Goal: Task Accomplishment & Management: Use online tool/utility

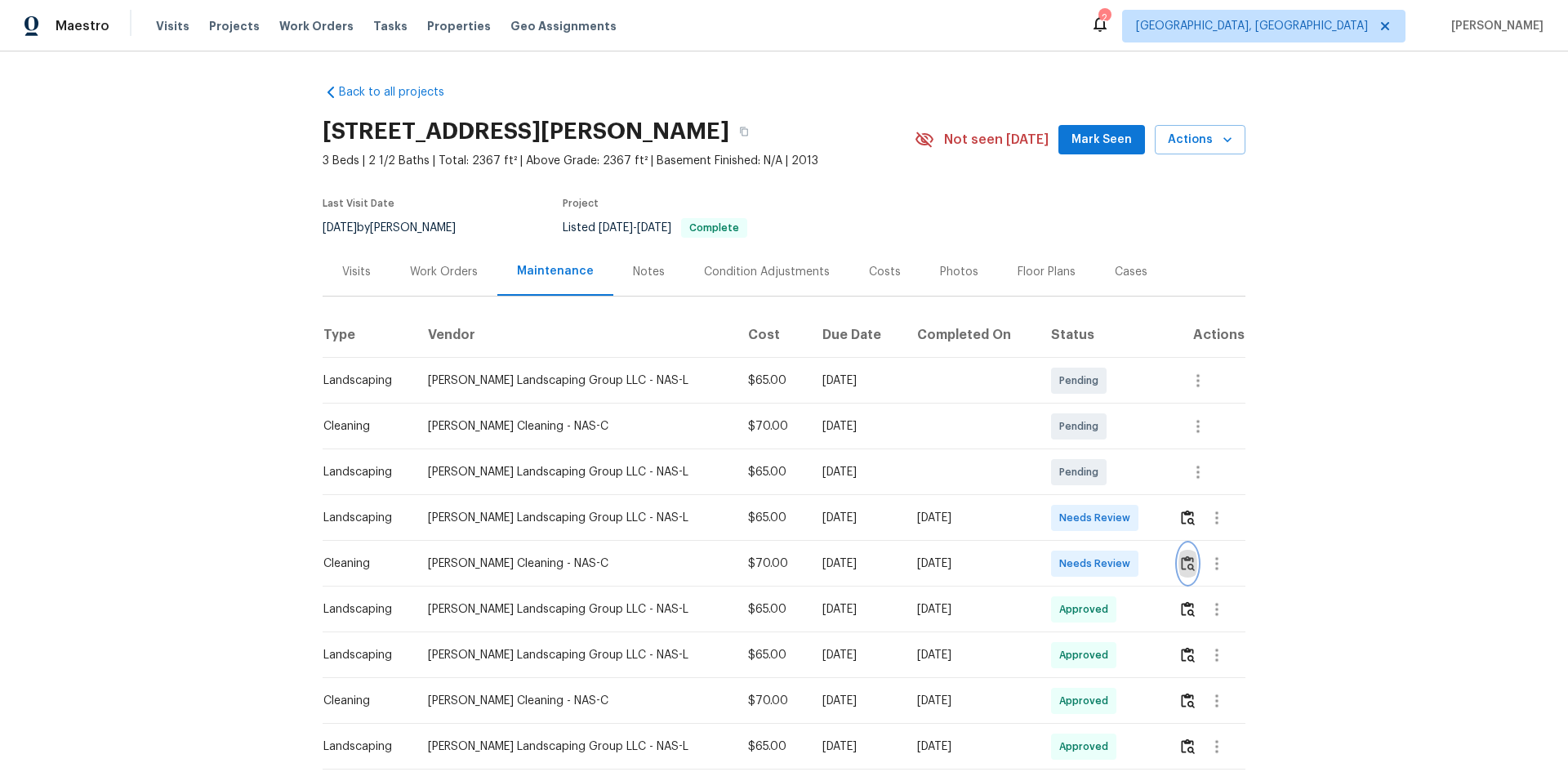
click at [1115, 516] on img "button" at bounding box center [1188, 563] width 14 height 15
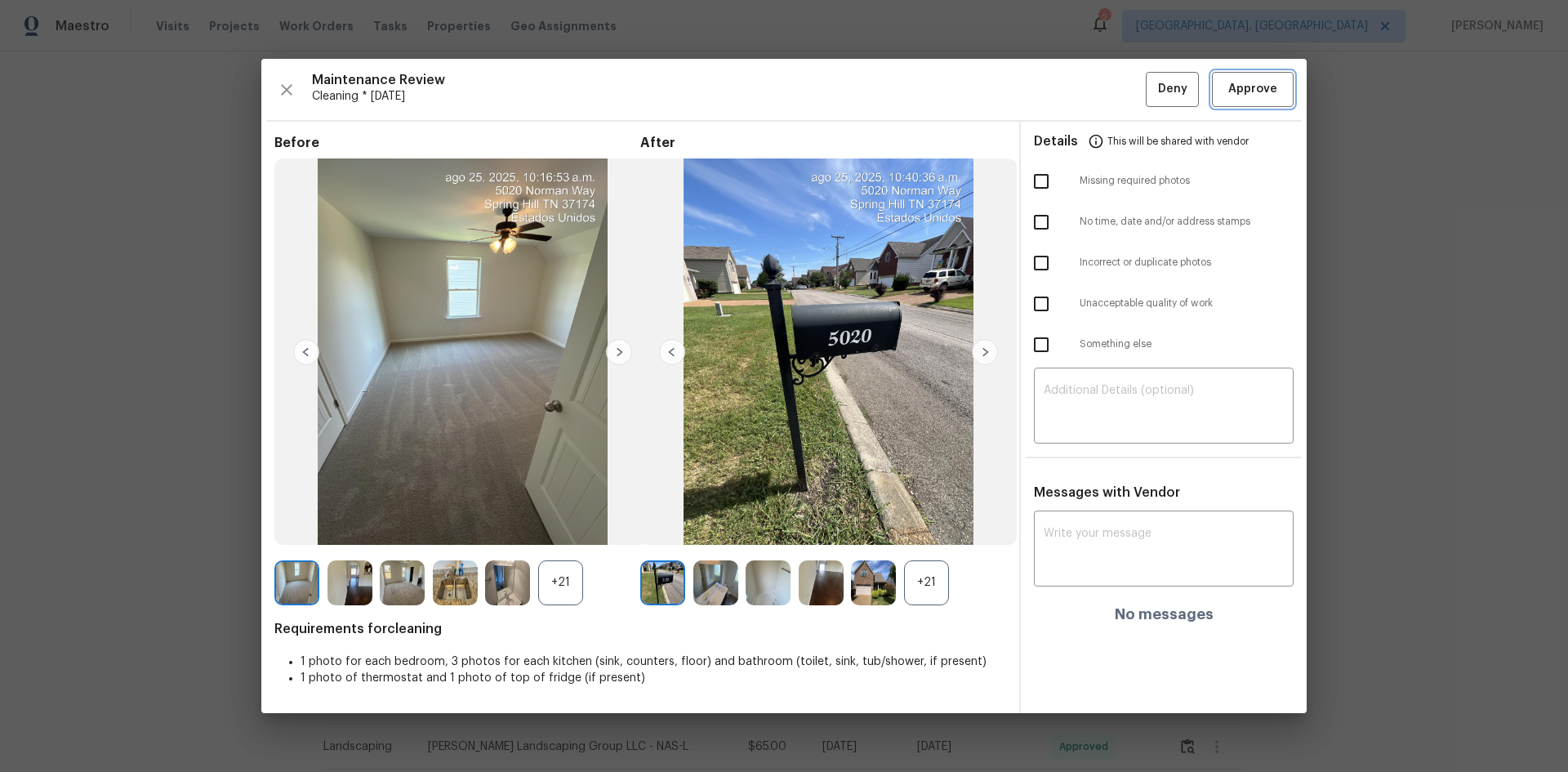
click at [1115, 87] on span "Approve" at bounding box center [1253, 90] width 49 height 21
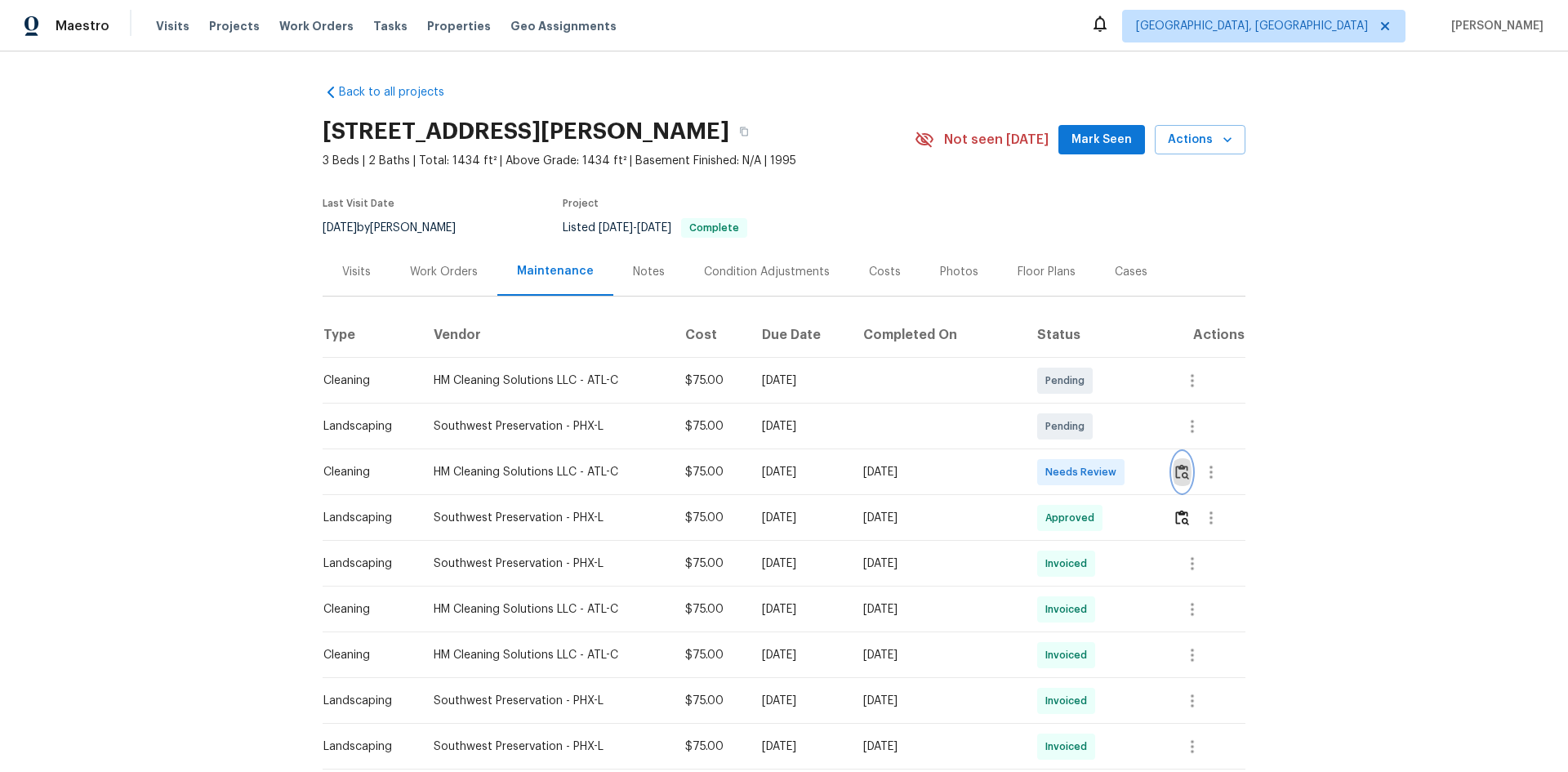
click at [1115, 473] on img "button" at bounding box center [1182, 472] width 14 height 15
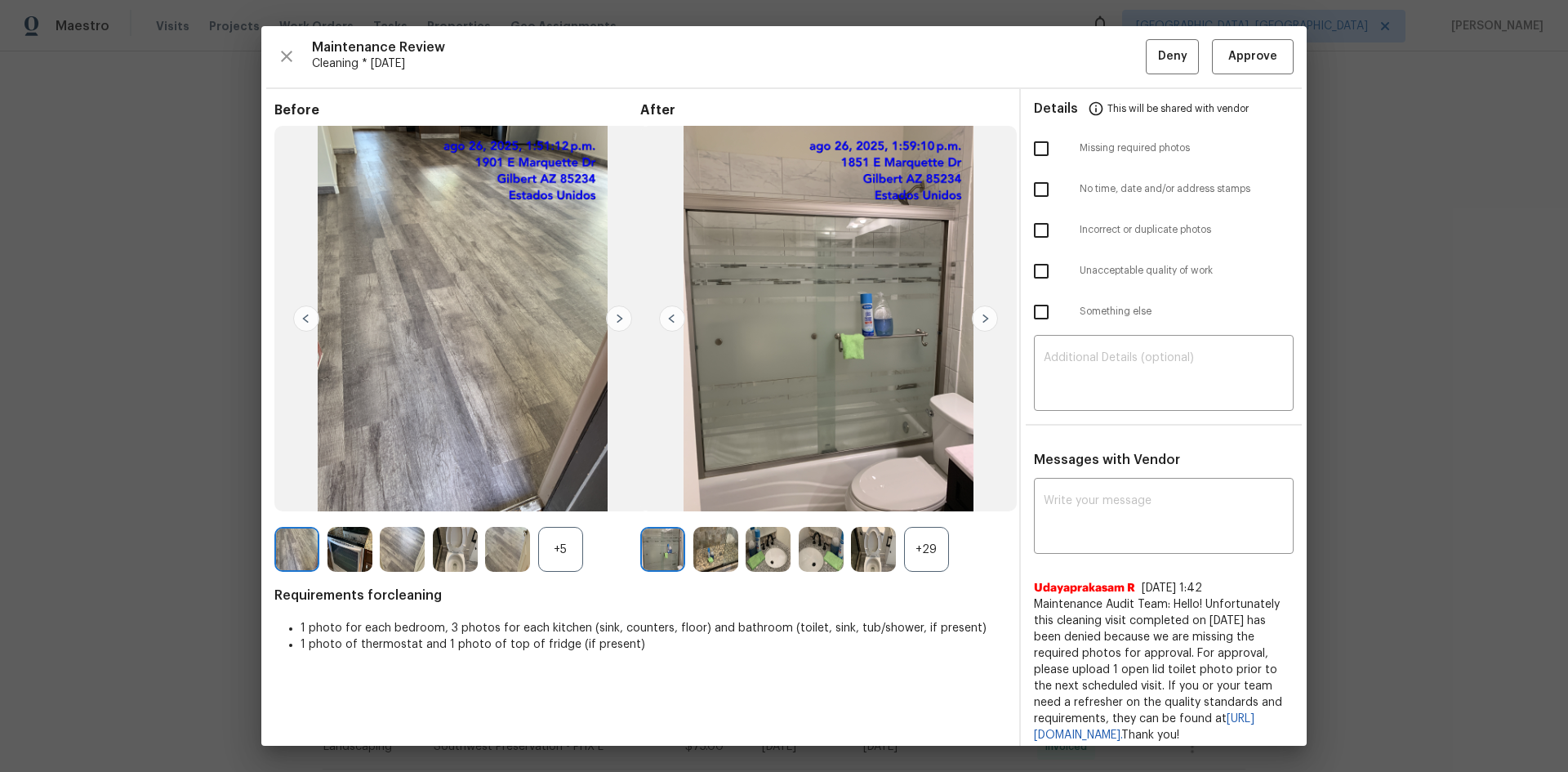
click at [1028, 151] on input "checkbox" at bounding box center [1041, 149] width 34 height 34
checkbox input "true"
click at [1115, 350] on div "​" at bounding box center [1164, 375] width 260 height 72
paste textarea "Maintenance Audit Team: Hello! Unfortunately, this cleaning visit completed on …"
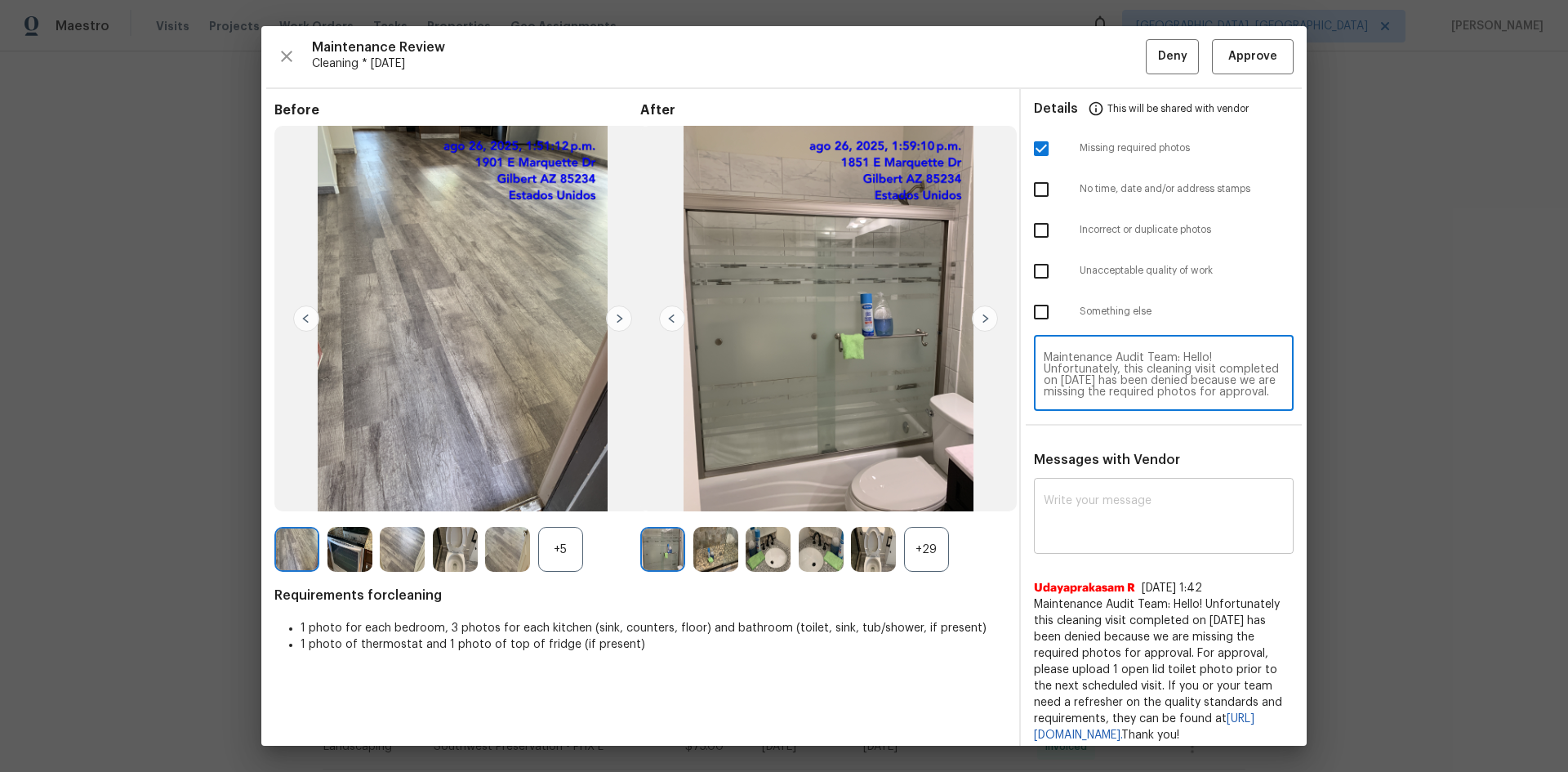
type textarea "Maintenance Audit Team: Hello! Unfortunately, this cleaning visit completed on …"
click at [1115, 497] on textarea at bounding box center [1164, 517] width 240 height 46
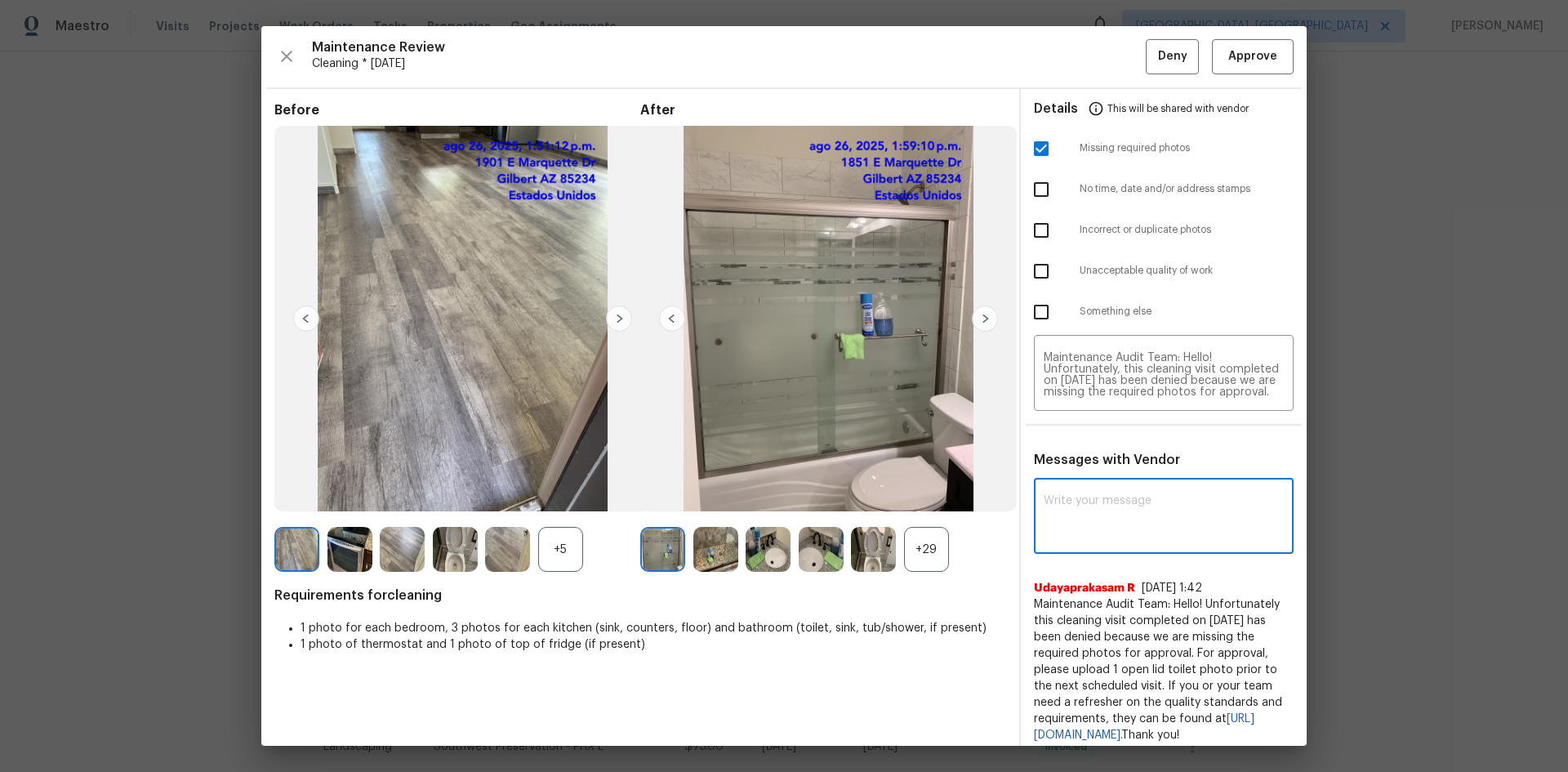
paste textarea "Maintenance Audit Team: Hello! Unfortunately, this cleaning visit completed on …"
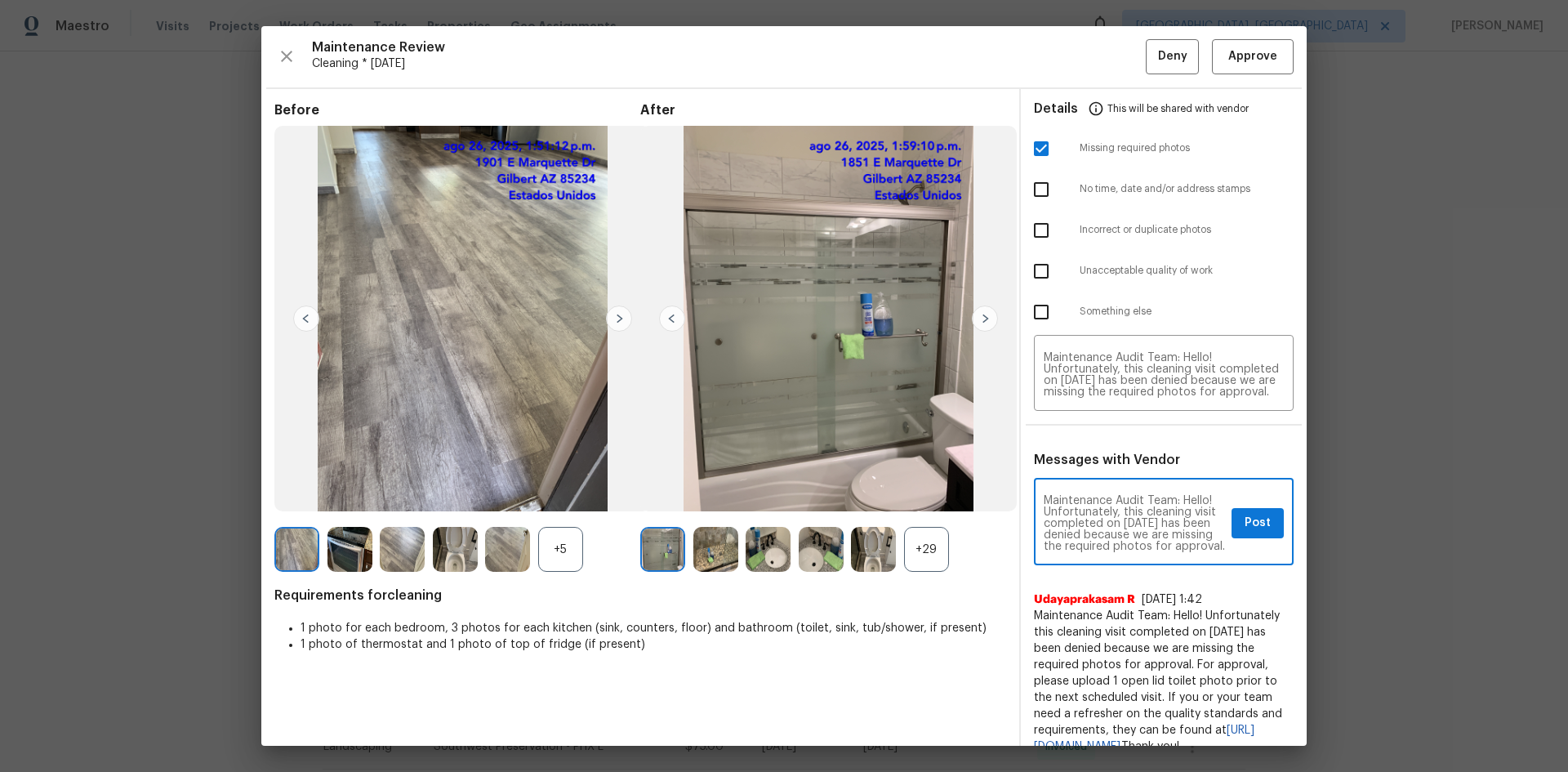
click at [1115, 516] on textarea "Maintenance Audit Team: Hello! Unfortunately, this cleaning visit completed on …" at bounding box center [1134, 523] width 182 height 57
type textarea "Maintenance Audit Team: Hello! Unfortunately, this cleaning visit completed on …"
click at [1115, 516] on span "Post" at bounding box center [1258, 523] width 26 height 21
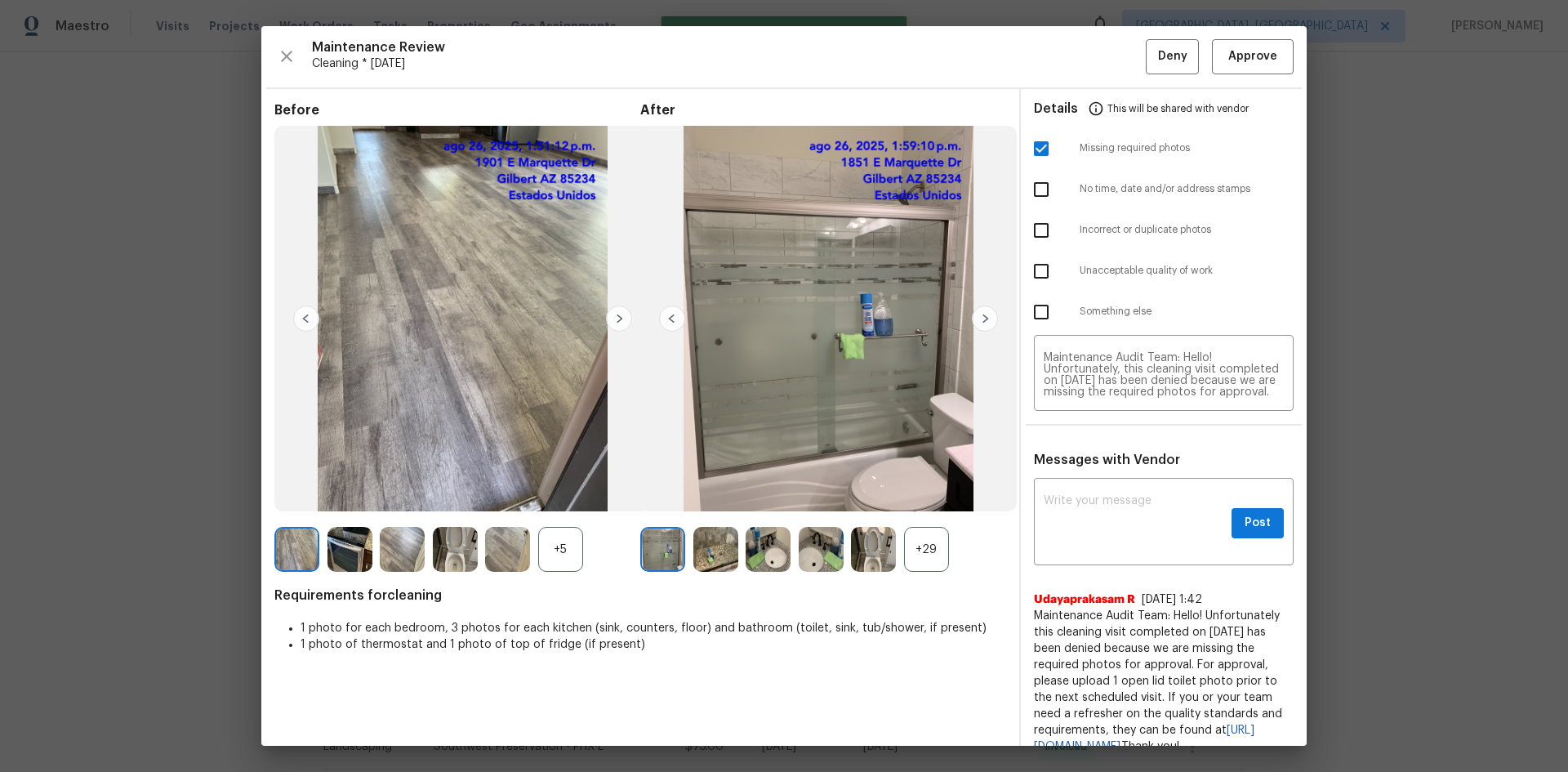
scroll to position [0, 0]
click at [1115, 58] on span "Deny" at bounding box center [1173, 57] width 29 height 21
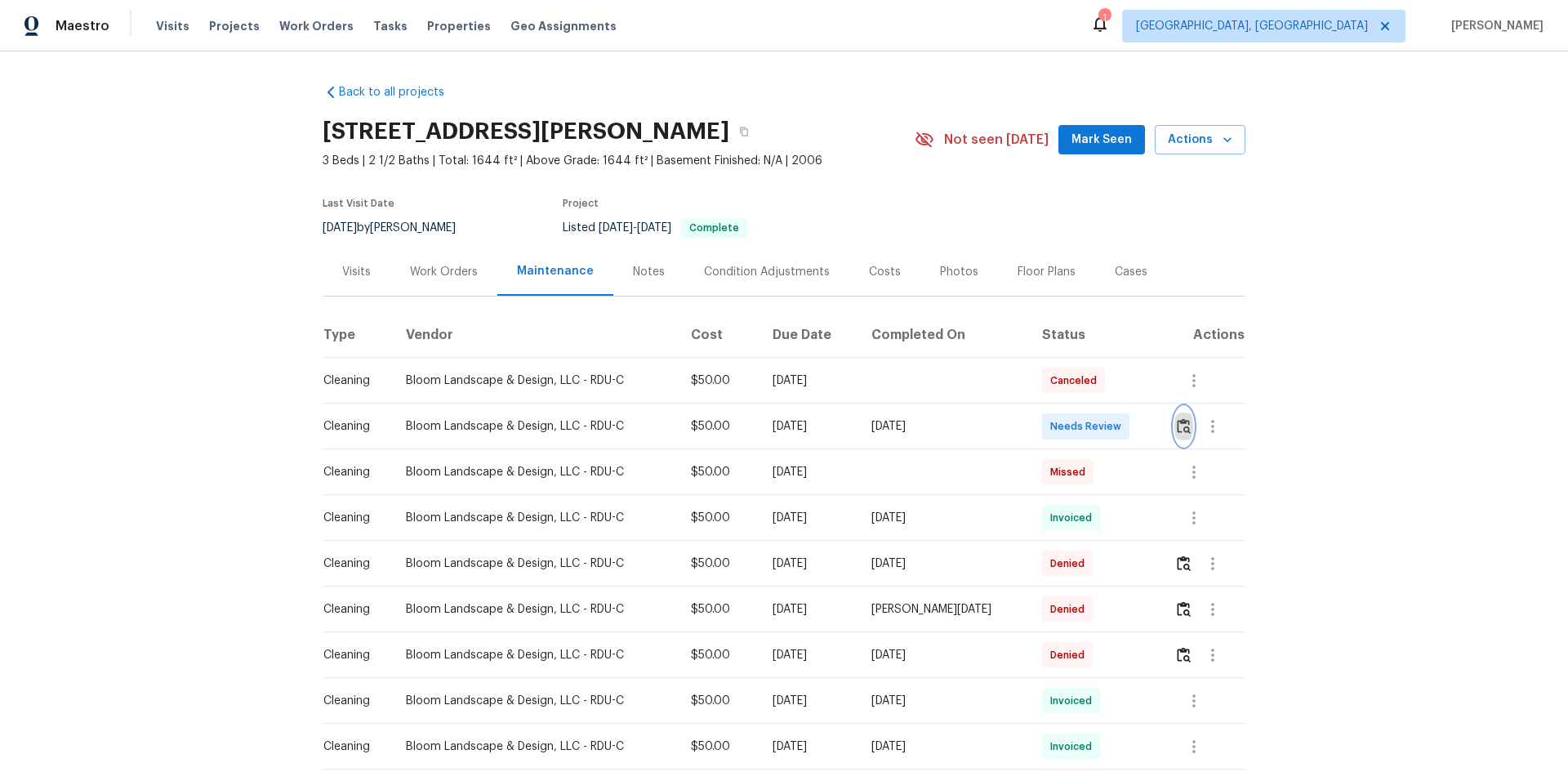
click at [1115, 428] on img "button" at bounding box center [1184, 426] width 14 height 15
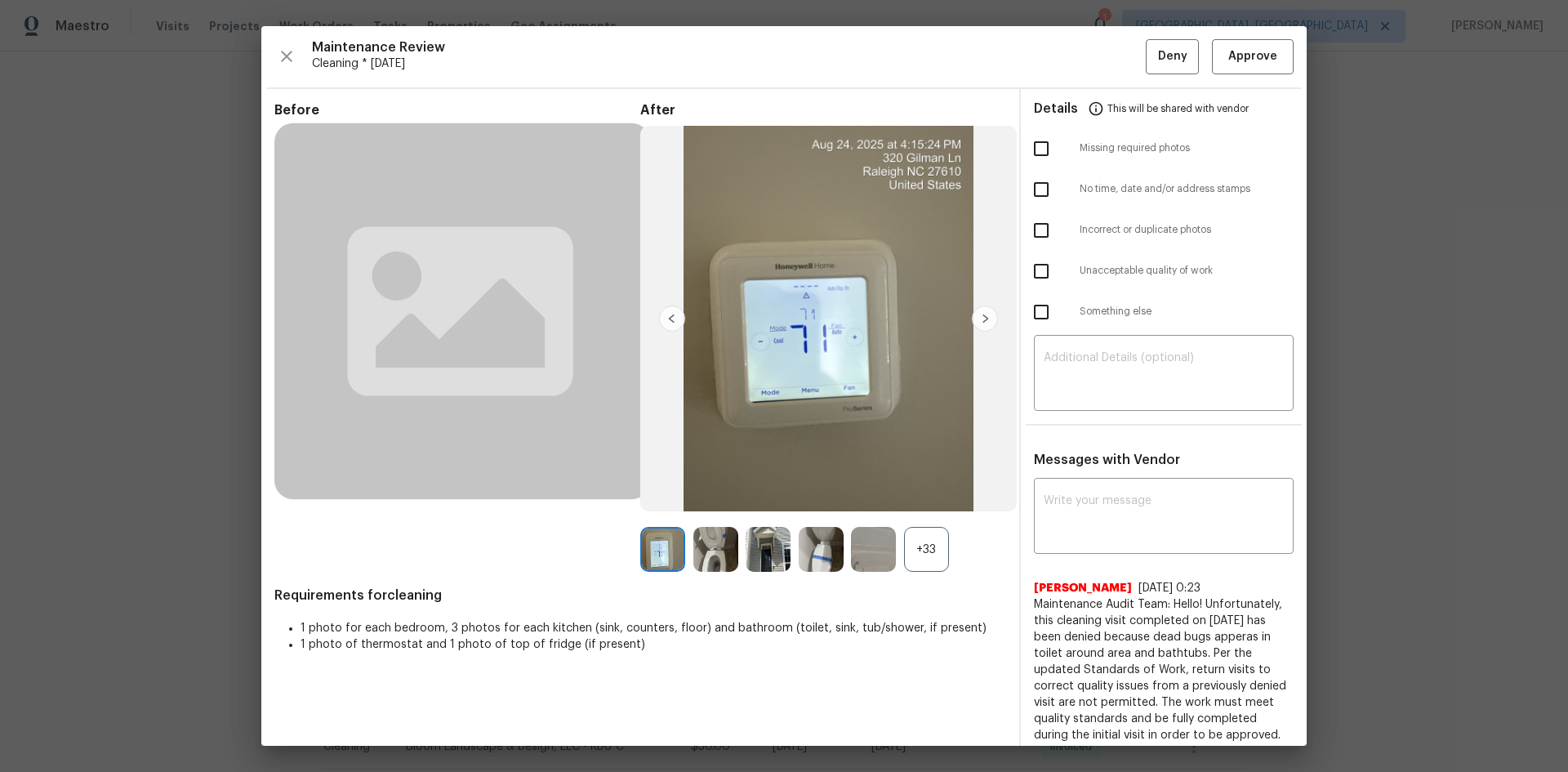
click at [1036, 150] on input "checkbox" at bounding box center [1041, 149] width 34 height 34
click at [1028, 145] on input "checkbox" at bounding box center [1041, 149] width 34 height 34
checkbox input "false"
click at [1034, 273] on input "checkbox" at bounding box center [1041, 271] width 34 height 34
checkbox input "true"
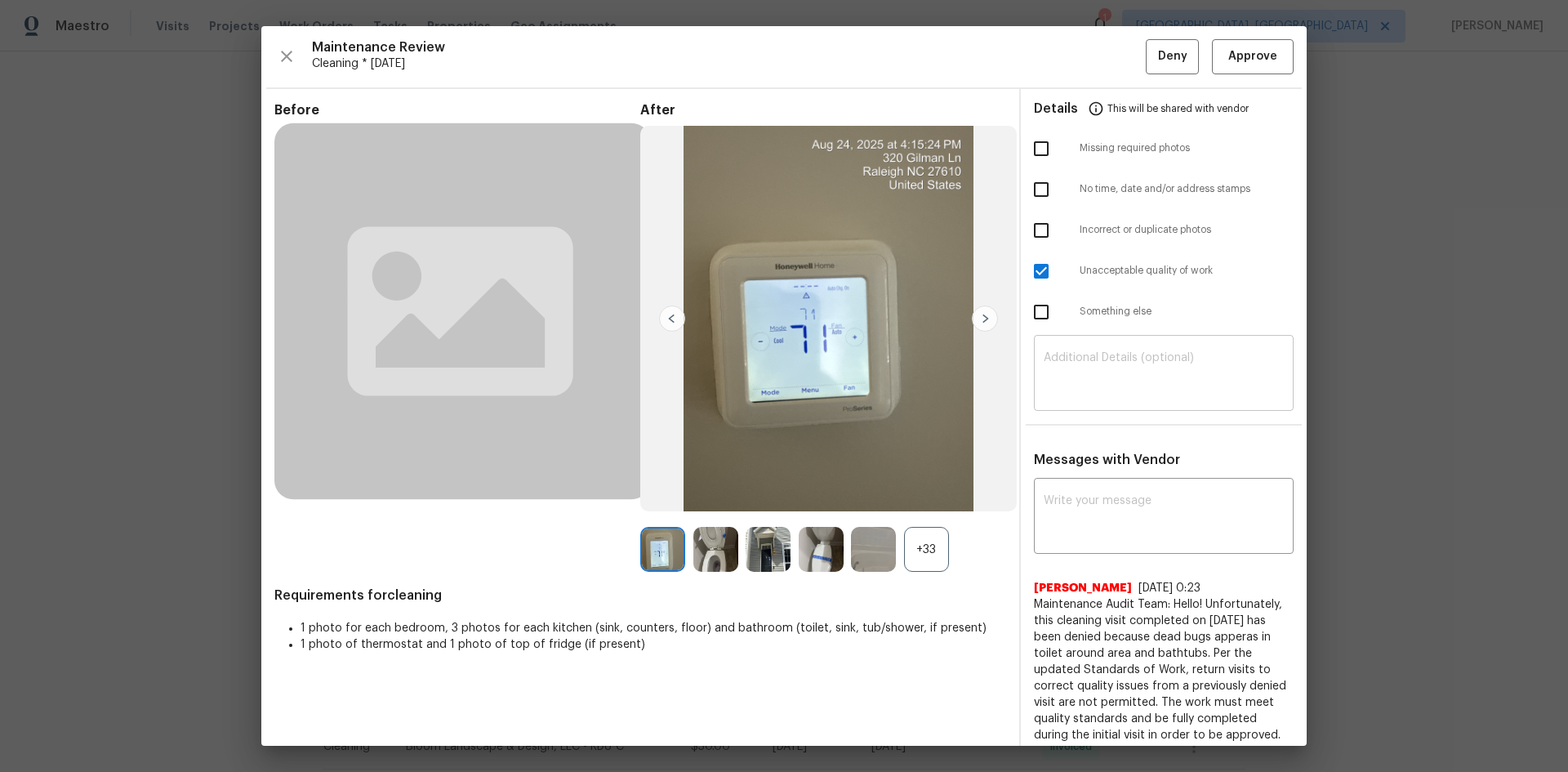
click at [1115, 382] on textarea at bounding box center [1164, 374] width 240 height 46
paste textarea "Maintenance Audit Team: Hello! Unfortunately, this cleaning visit completed on …"
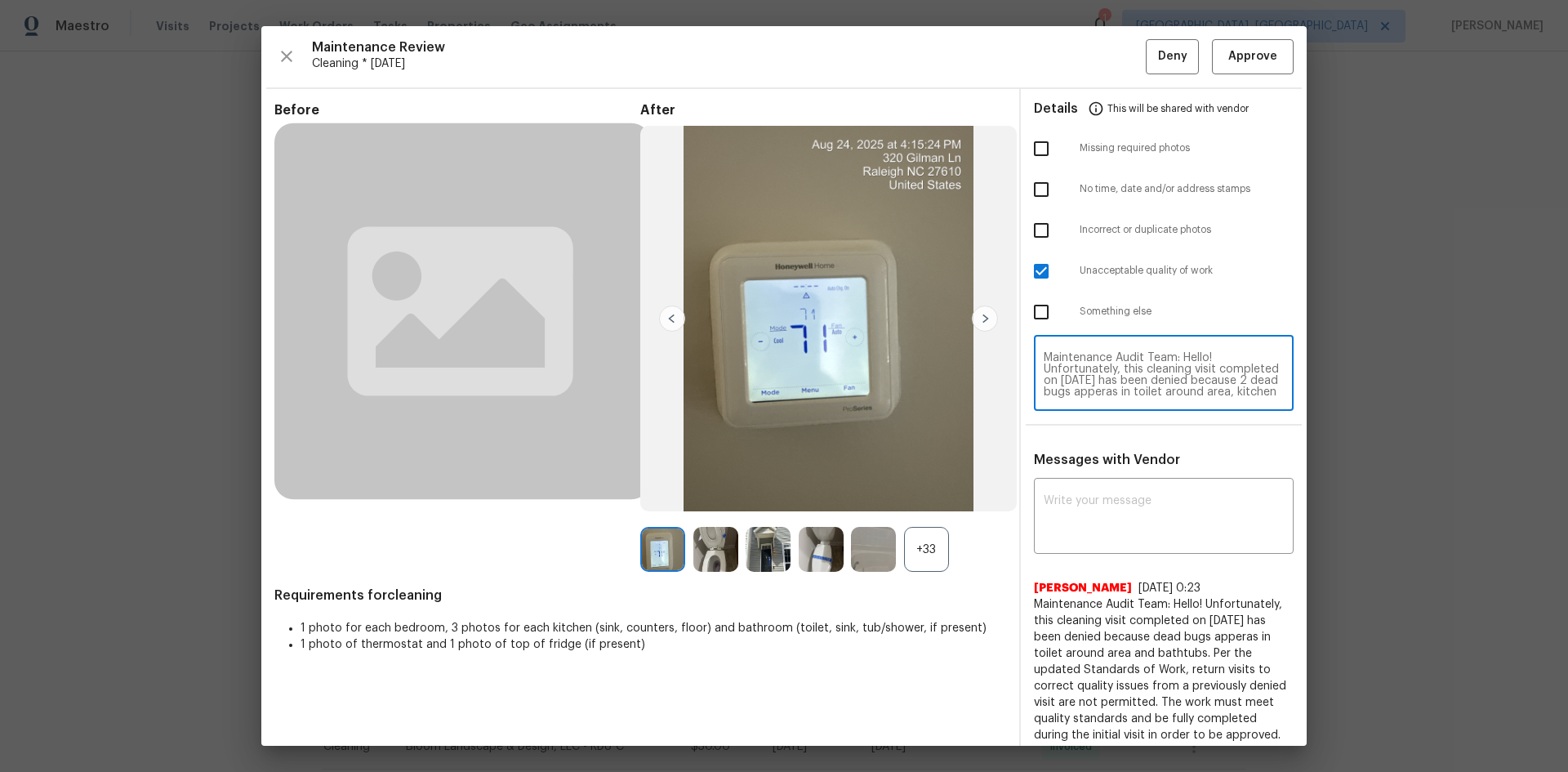
click at [1115, 389] on textarea "Maintenance Audit Team: Hello! Unfortunately, this cleaning visit completed on …" at bounding box center [1164, 374] width 240 height 46
click at [1115, 392] on textarea "Maintenance Audit Team: Hello! Unfortunately, this cleaning visit completed on …" at bounding box center [1164, 374] width 240 height 46
click at [1115, 381] on textarea "Maintenance Audit Team: Hello! Unfortunately, this cleaning visit completed on …" at bounding box center [1164, 374] width 240 height 46
drag, startPoint x: 1195, startPoint y: 390, endPoint x: 1228, endPoint y: 388, distance: 33.1
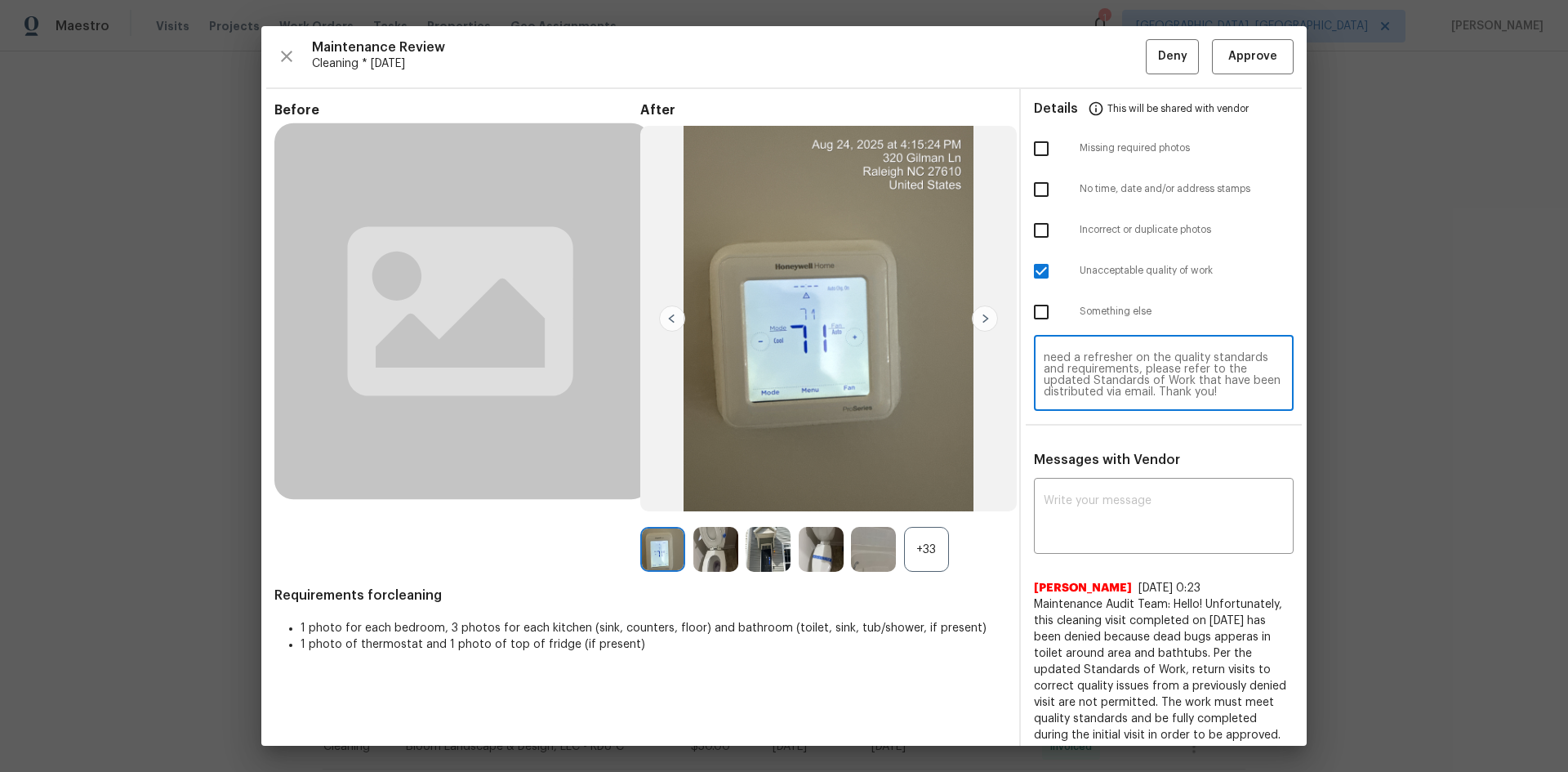
click at [1115, 388] on textarea "Maintenance Audit Team: Hello! Unfortunately, this cleaning visit completed on …" at bounding box center [1164, 374] width 240 height 46
click at [1115, 383] on textarea "Maintenance Audit Team: Hello! Unfortunately, this cleaning visit completed on …" at bounding box center [1164, 374] width 240 height 46
type textarea "Maintenance Audit Team: Hello! Unfortunately, this cleaning visit completed on …"
click at [1115, 487] on div "x ​" at bounding box center [1164, 518] width 260 height 72
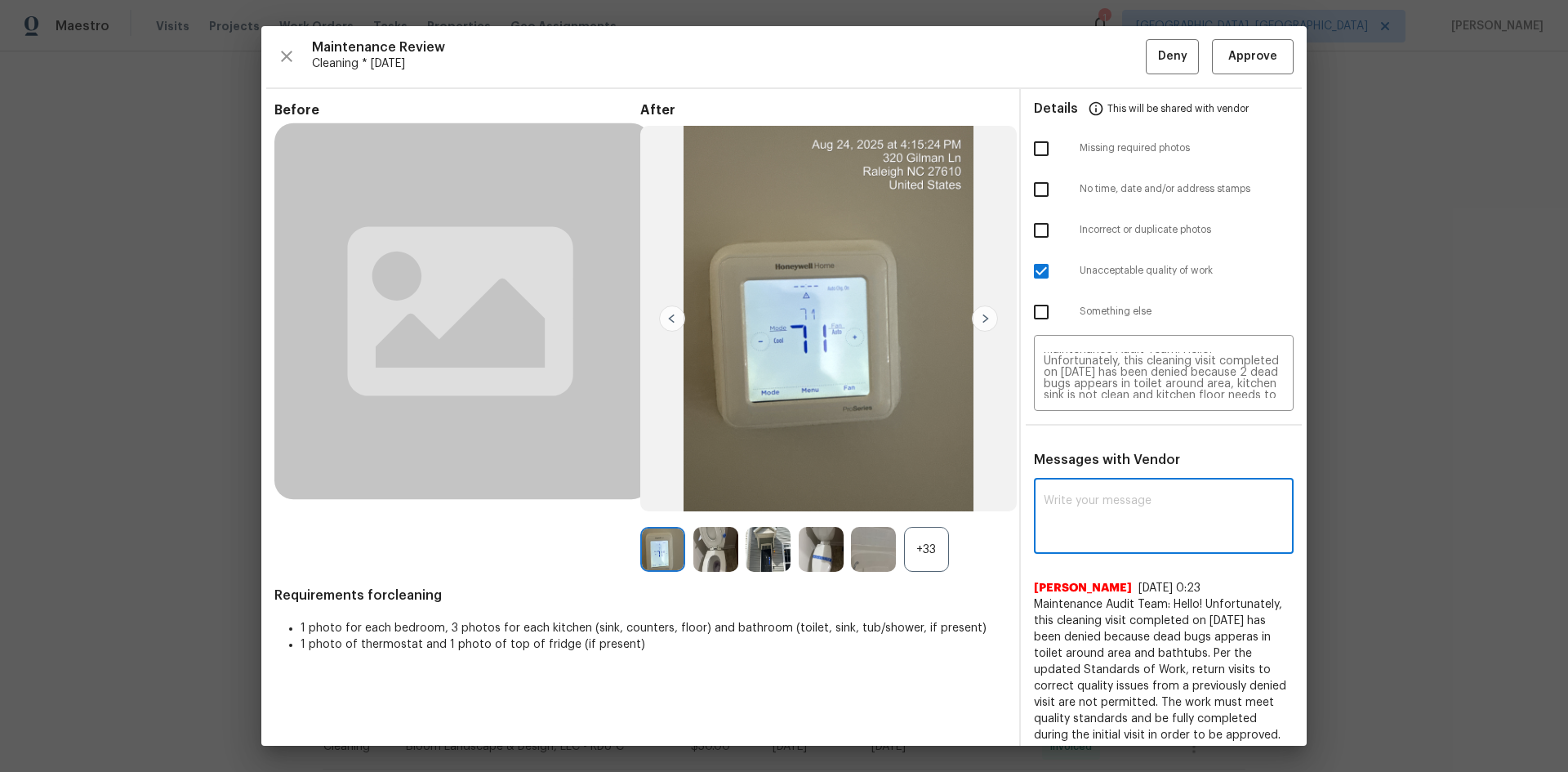
paste textarea "Maintenance Audit Team: Hello! Unfortunately, this cleaning visit completed on …"
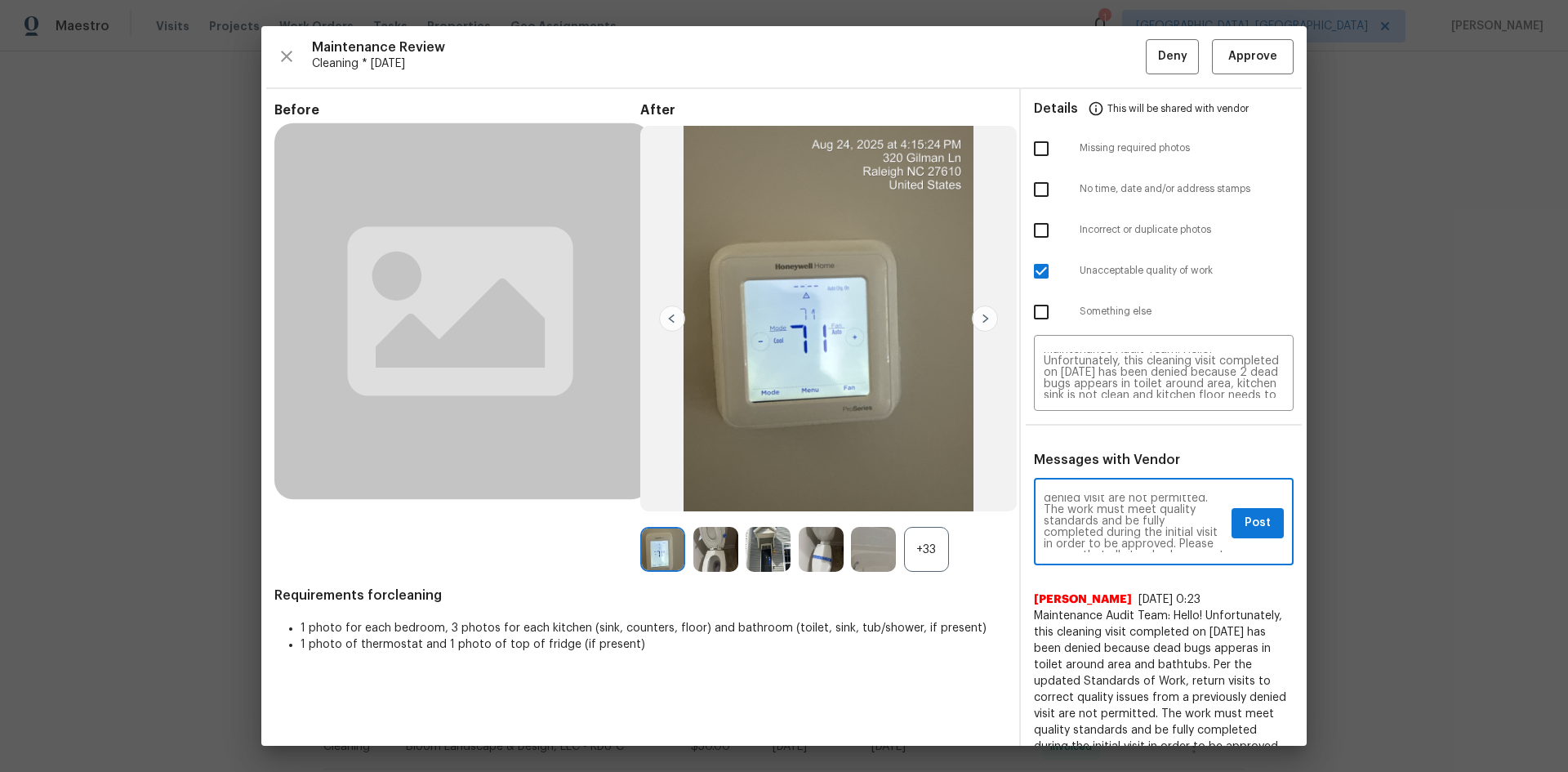
scroll to position [0, 0]
click at [1115, 516] on textarea "Maintenance Audit Team: Hello! Unfortunately, this cleaning visit completed on …" at bounding box center [1134, 523] width 182 height 57
type textarea "Maintenance Audit Team: Hello! Unfortunately, this cleaning visit completed on …"
click at [1115, 516] on button "Post" at bounding box center [1257, 522] width 52 height 30
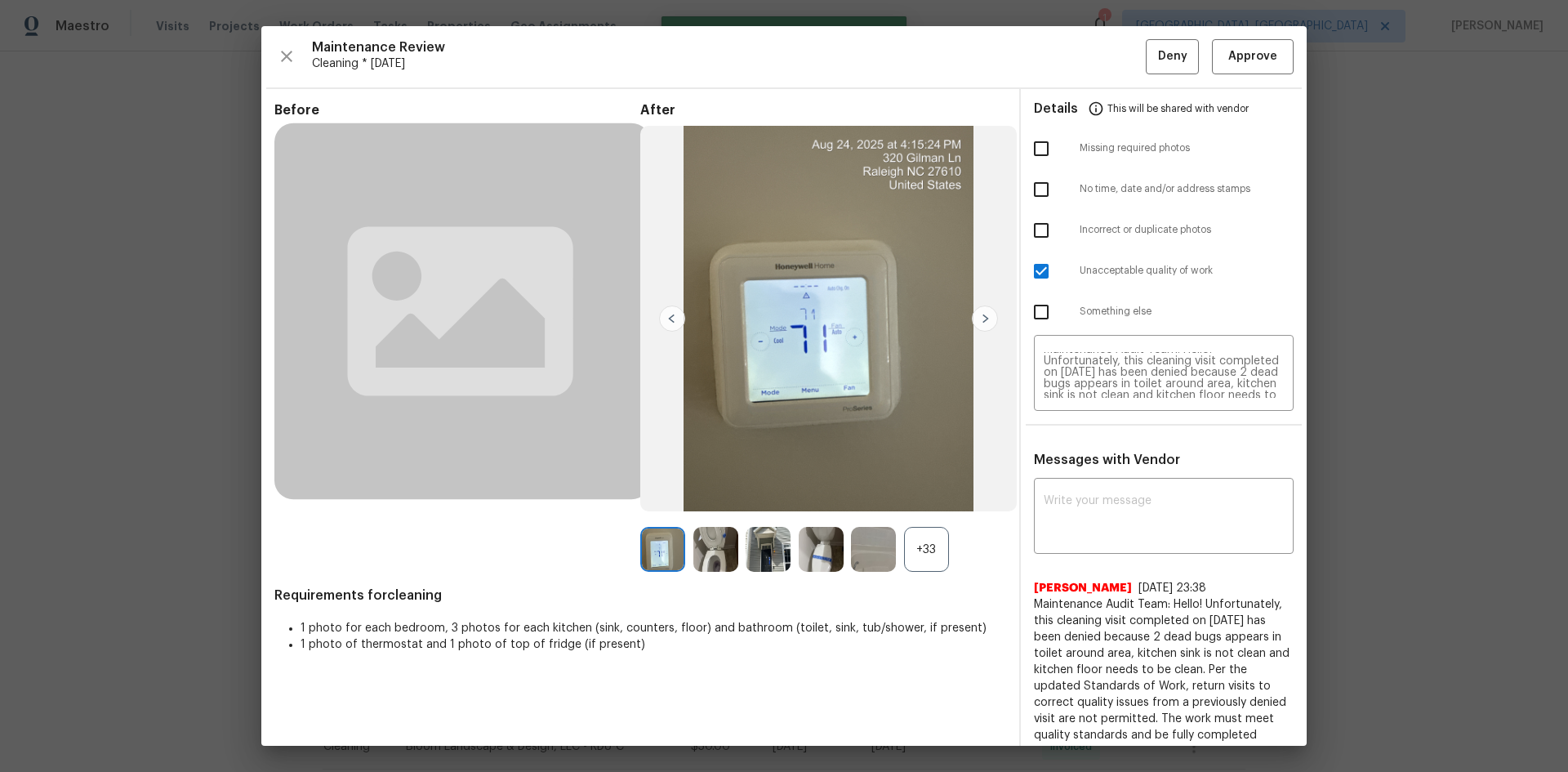
scroll to position [0, 0]
click at [1115, 60] on span "Deny" at bounding box center [1173, 57] width 29 height 21
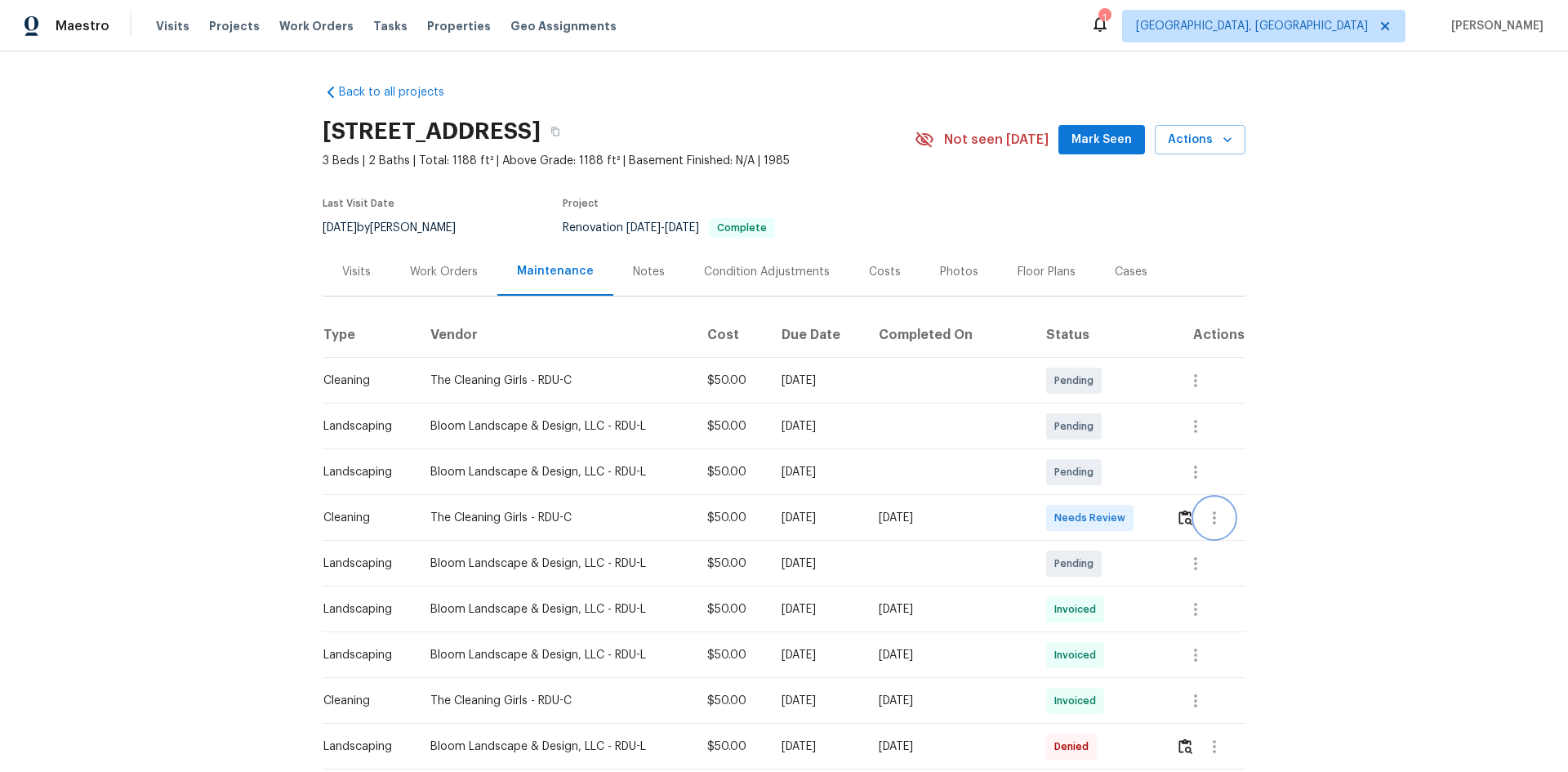
click at [1115, 516] on button "button" at bounding box center [1215, 518] width 40 height 40
click at [1115, 516] on div at bounding box center [784, 386] width 1568 height 772
click at [1115, 516] on img "button" at bounding box center [1186, 517] width 14 height 15
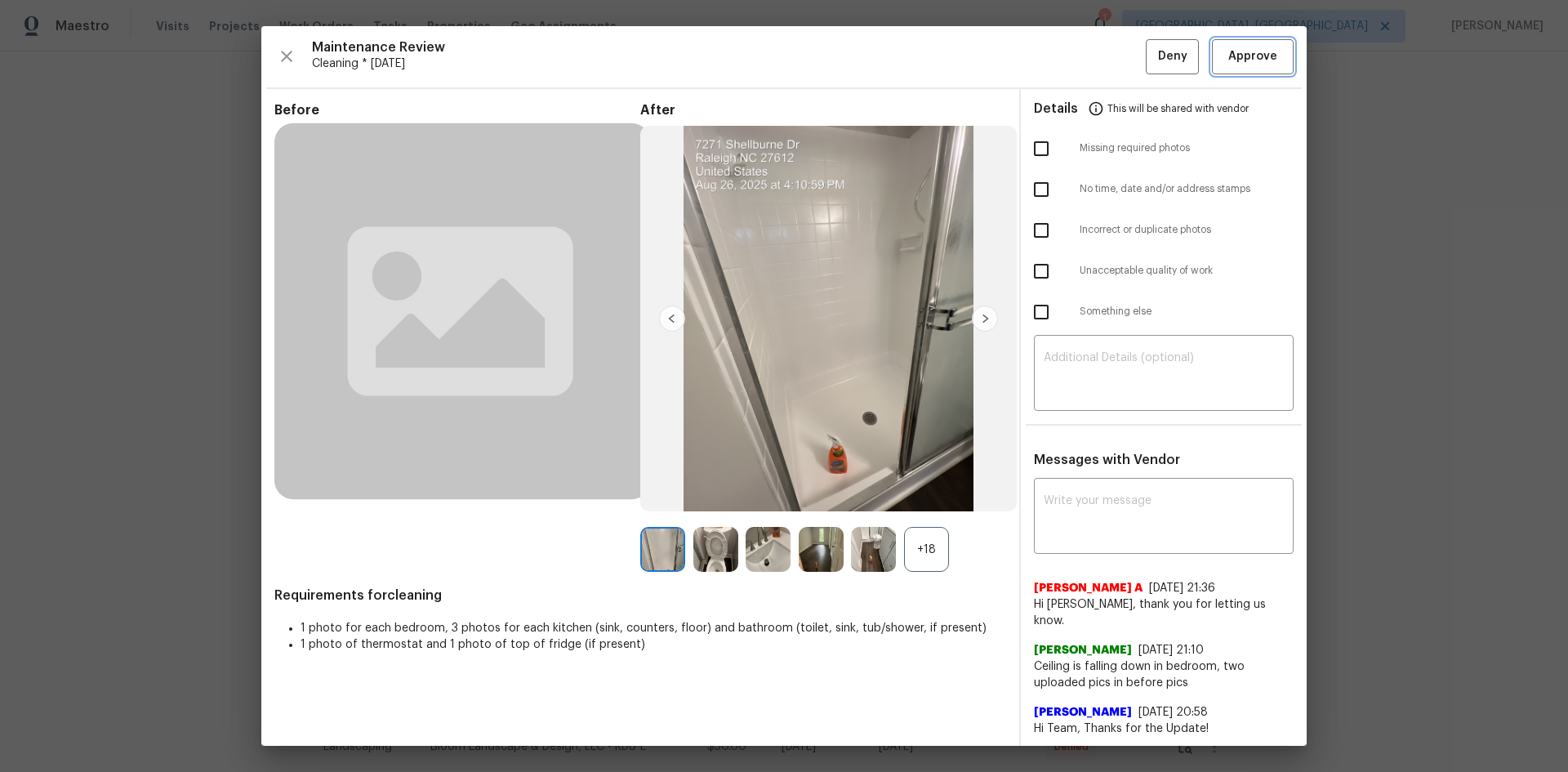
click at [1115, 70] on button "Approve" at bounding box center [1253, 57] width 82 height 35
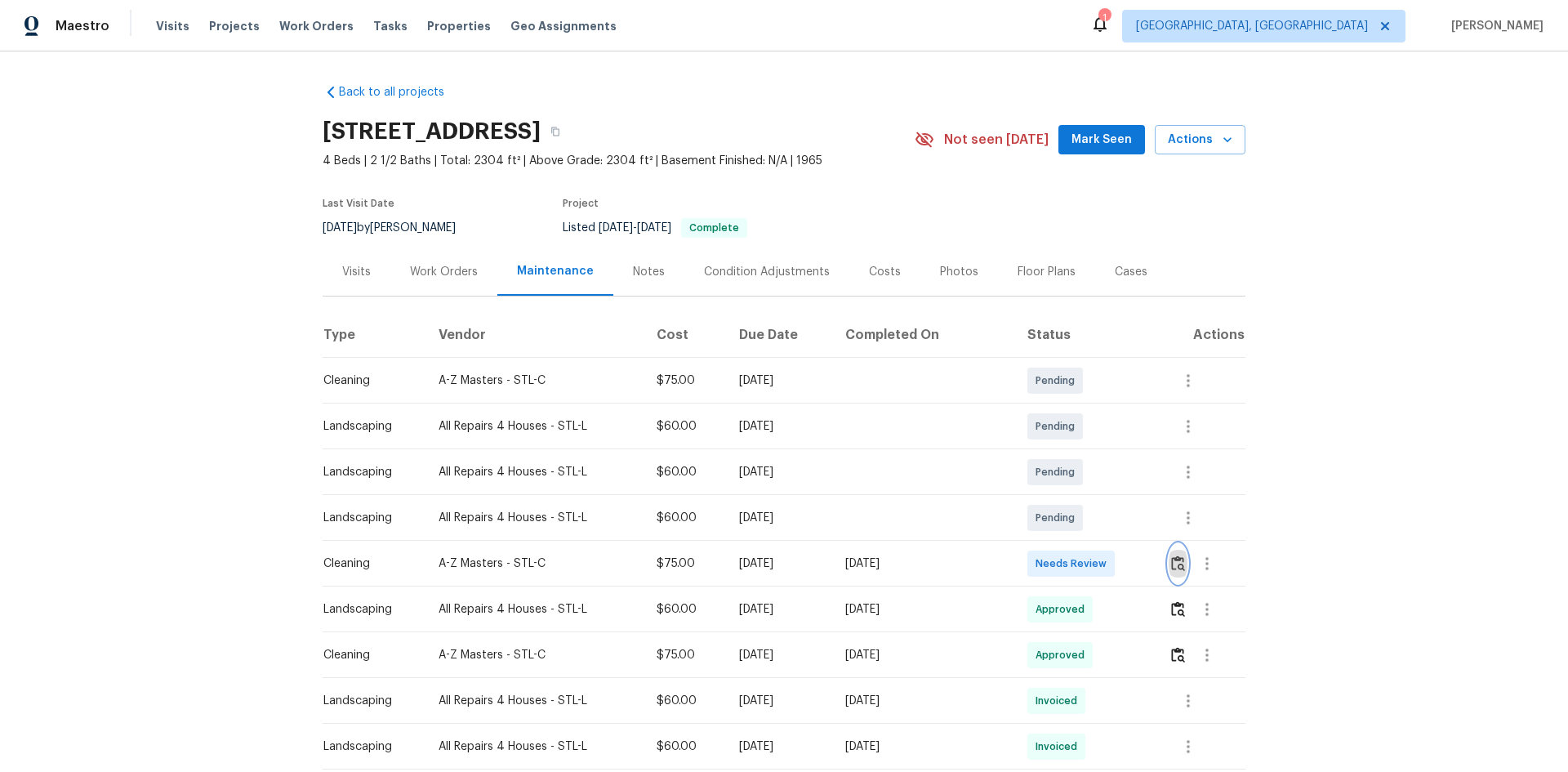
click at [1115, 516] on img "button" at bounding box center [1178, 563] width 14 height 15
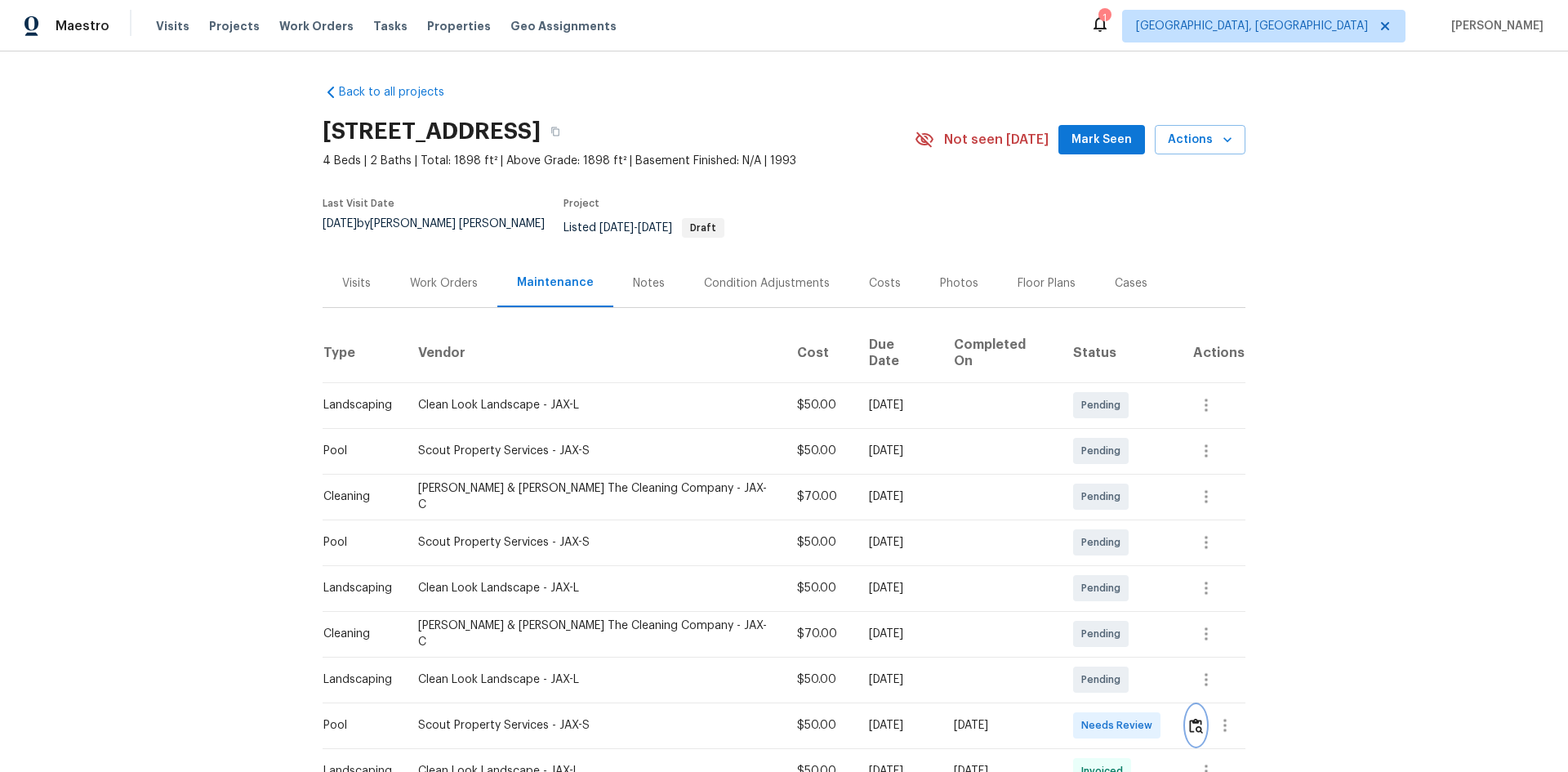
click at [1115, 516] on img "button" at bounding box center [1196, 726] width 14 height 15
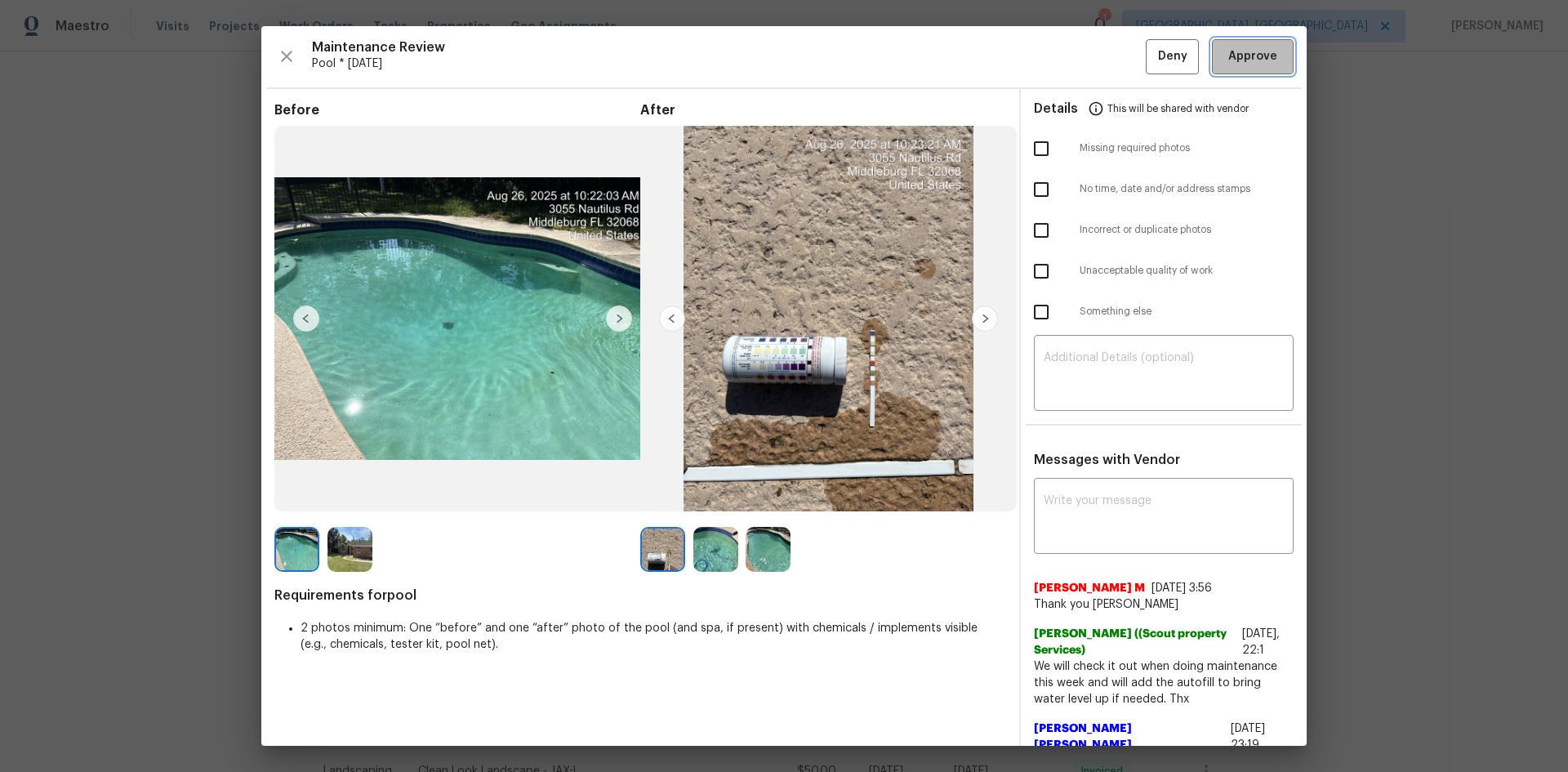
click at [1115, 48] on button "Approve" at bounding box center [1253, 57] width 82 height 35
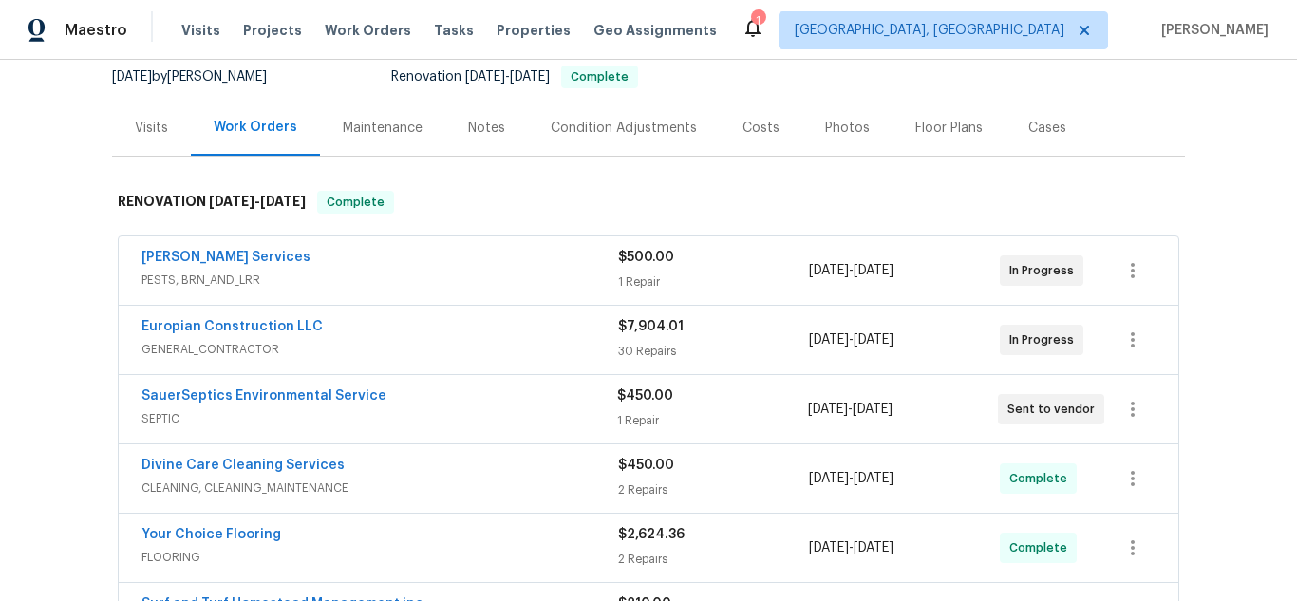
scroll to position [93, 0]
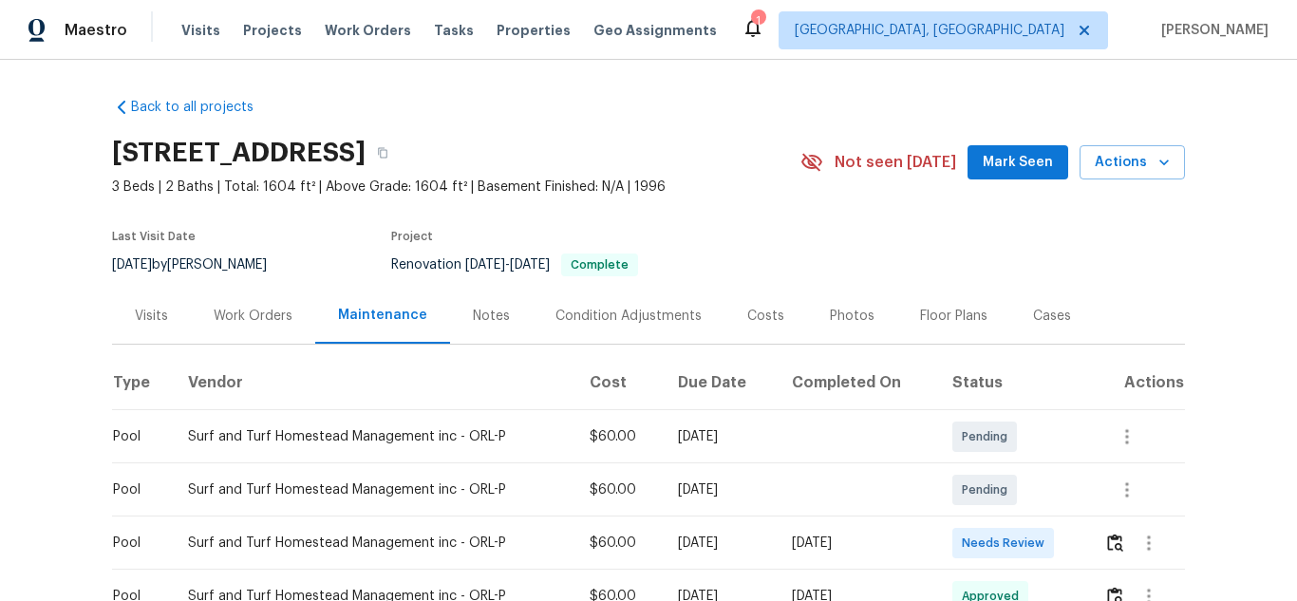
scroll to position [285, 0]
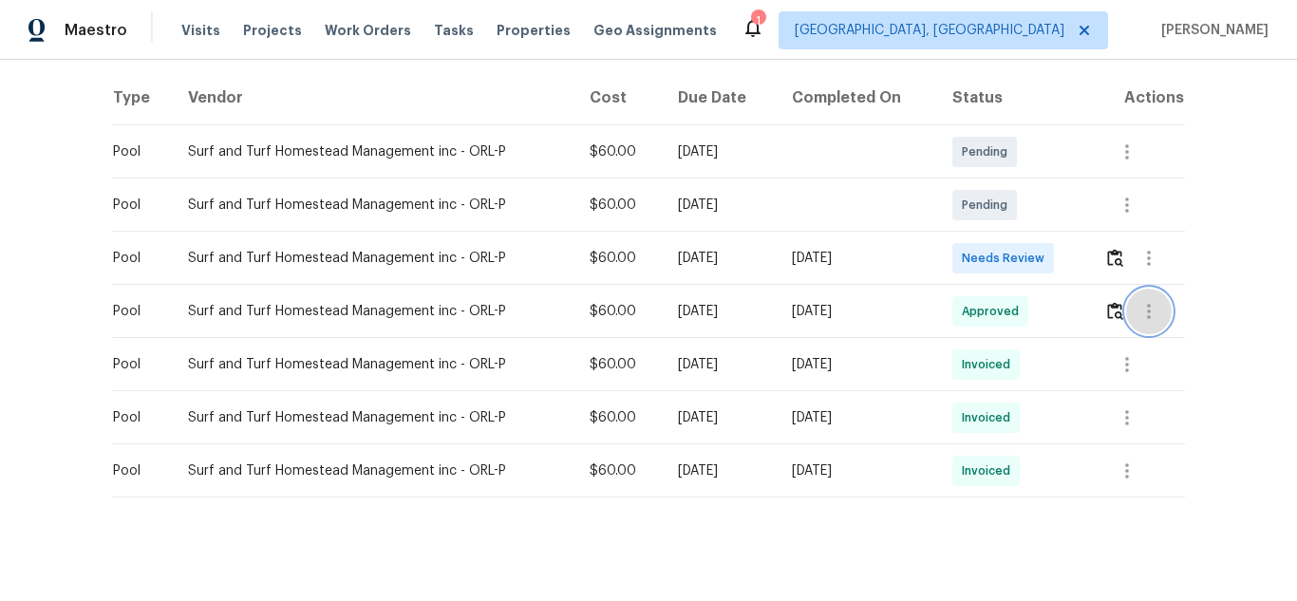
click at [1137, 310] on icon "button" at bounding box center [1148, 311] width 23 height 23
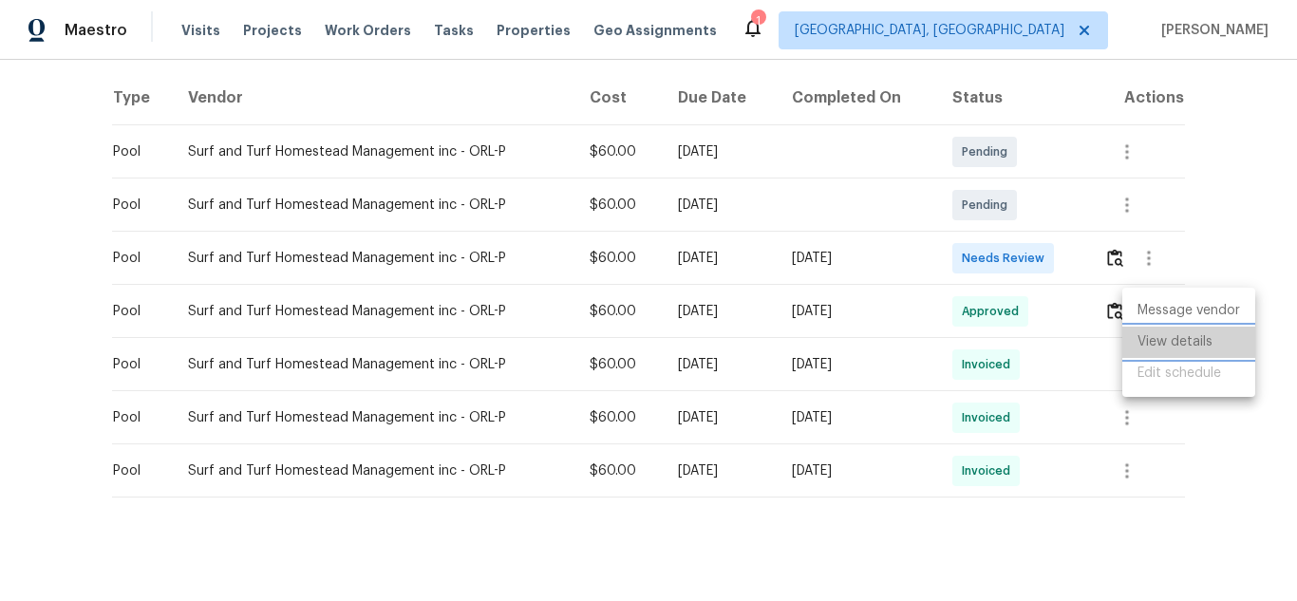
click at [1165, 353] on li "View details" at bounding box center [1188, 342] width 133 height 31
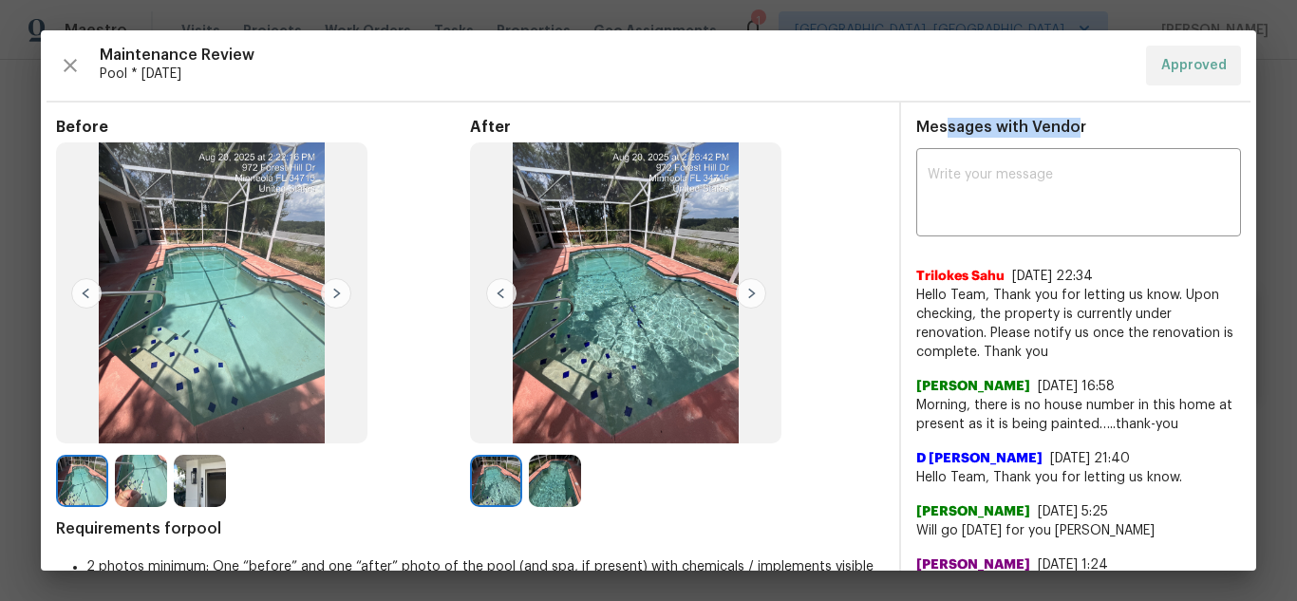
drag, startPoint x: 934, startPoint y: 127, endPoint x: 1060, endPoint y: 121, distance: 126.4
click at [1060, 121] on span "Messages with Vendor" at bounding box center [1001, 127] width 170 height 15
click at [1112, 127] on div "Messages with Vendor x ​ Trilokes Sahu [DATE] 22:34 Hello Team, Thank you for l…" at bounding box center [1078, 382] width 355 height 529
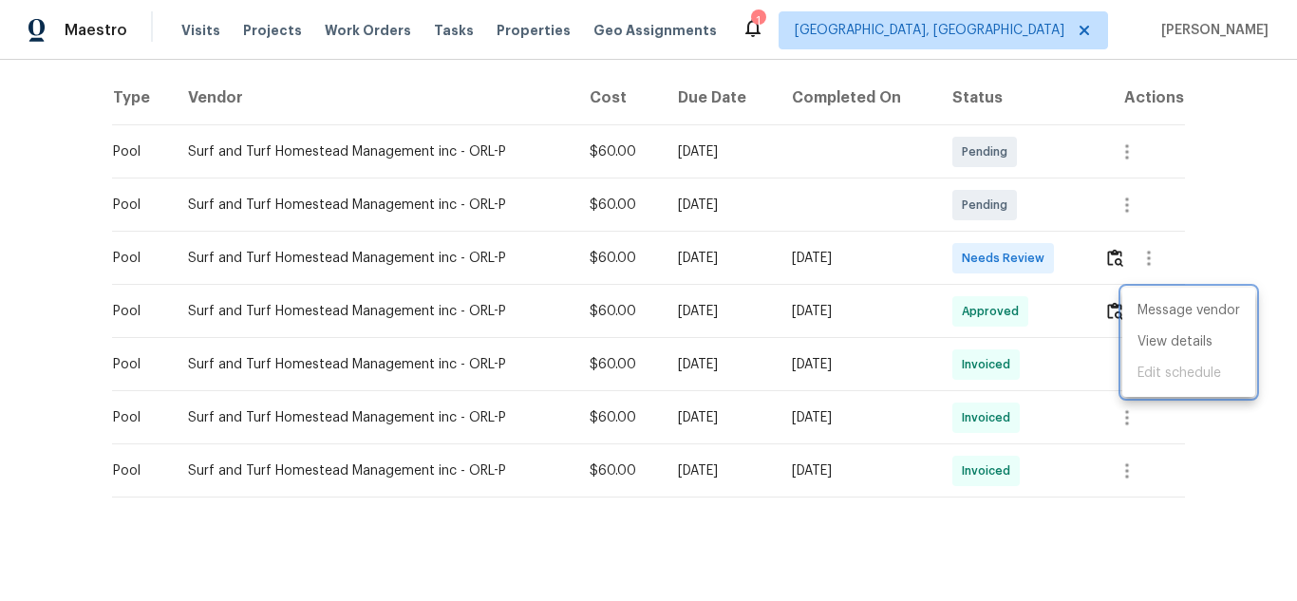
click at [1142, 442] on div at bounding box center [648, 300] width 1297 height 601
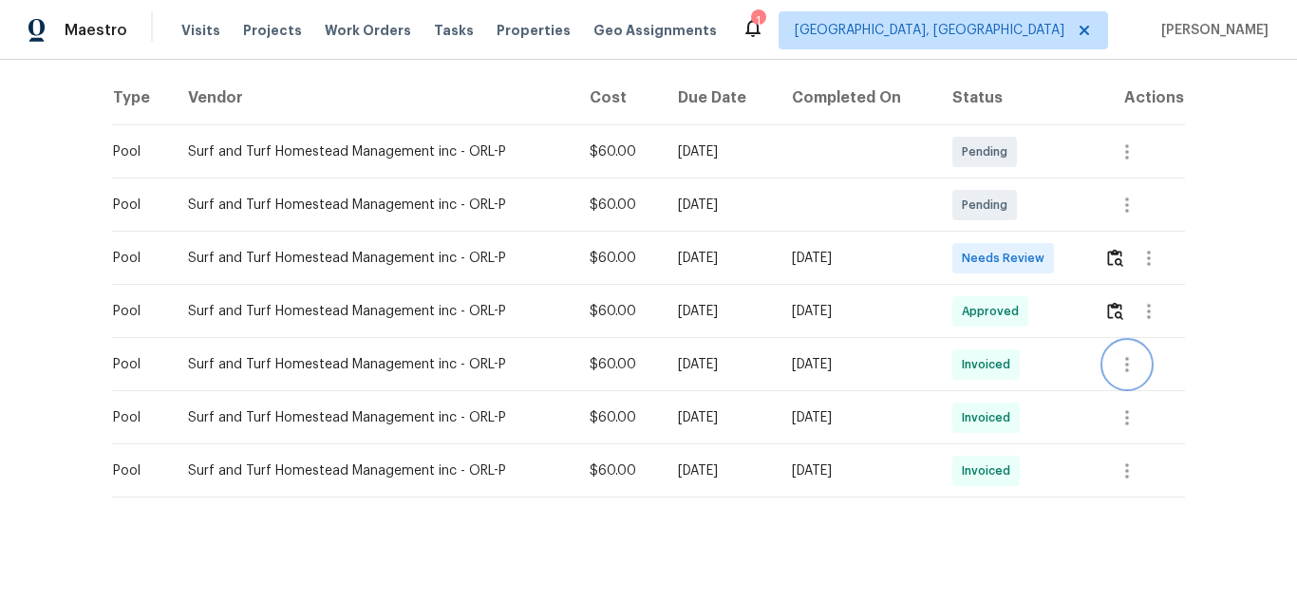
click at [1120, 353] on icon "button" at bounding box center [1126, 364] width 23 height 23
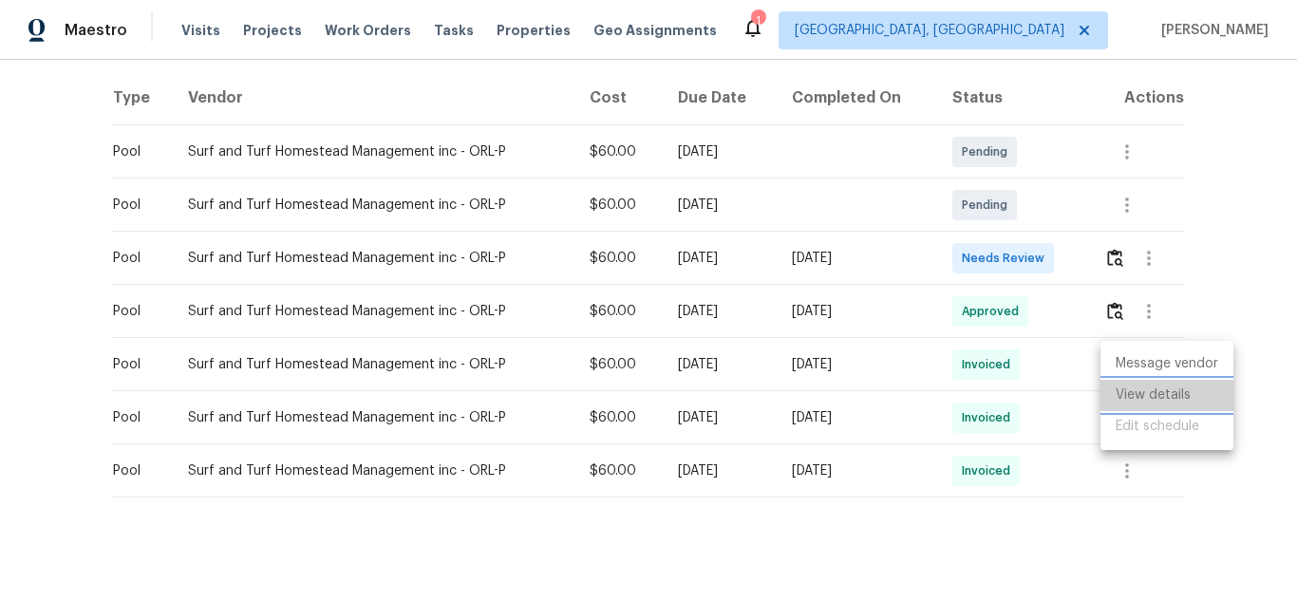
click at [1152, 395] on li "View details" at bounding box center [1166, 395] width 133 height 31
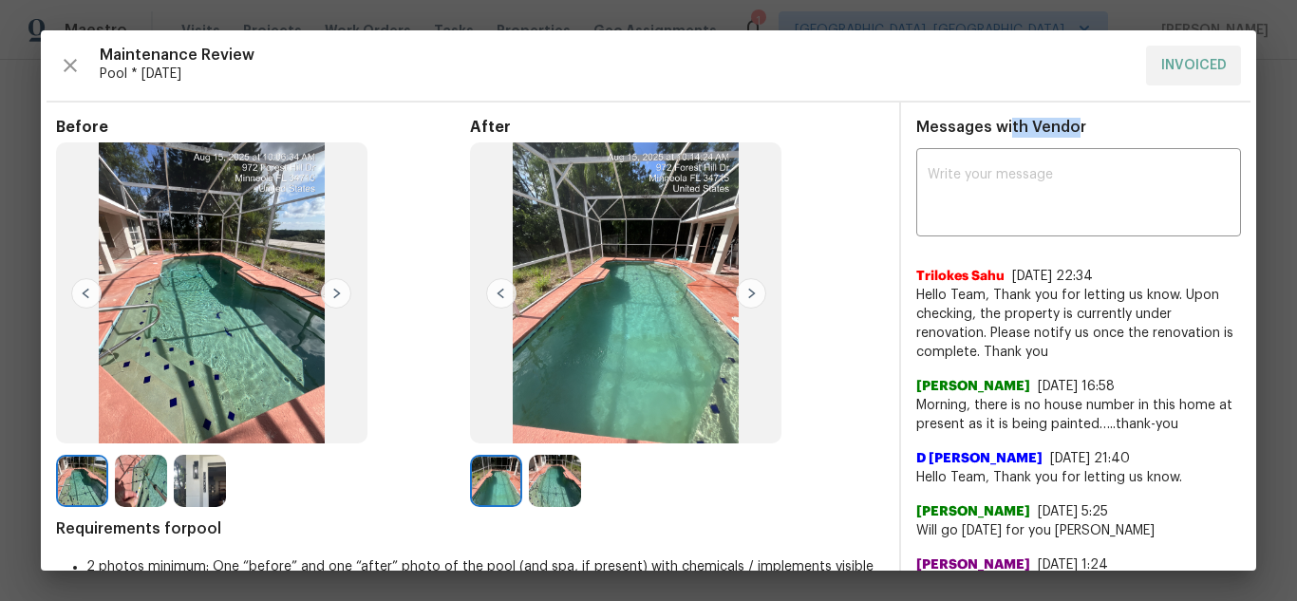
drag, startPoint x: 1023, startPoint y: 119, endPoint x: 1086, endPoint y: 118, distance: 62.7
click at [1112, 123] on div "Messages with Vendor x ​ Trilokes Sahu [DATE] 22:34 Hello Team, Thank you for l…" at bounding box center [1078, 382] width 355 height 529
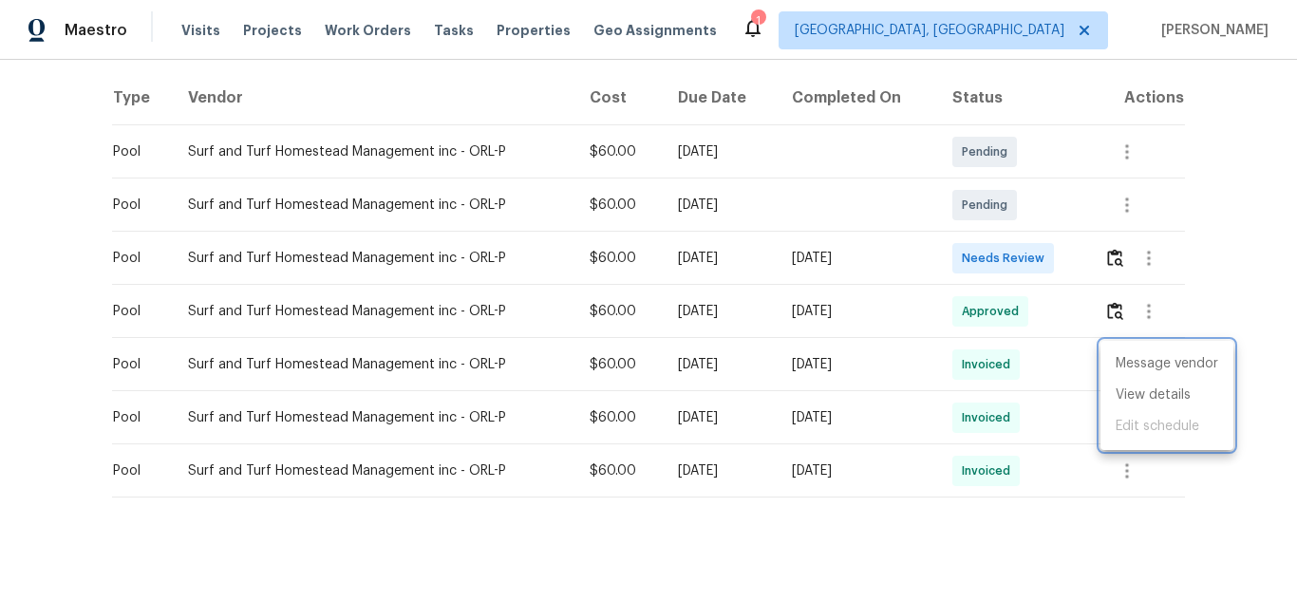
click at [1155, 554] on div at bounding box center [648, 300] width 1297 height 601
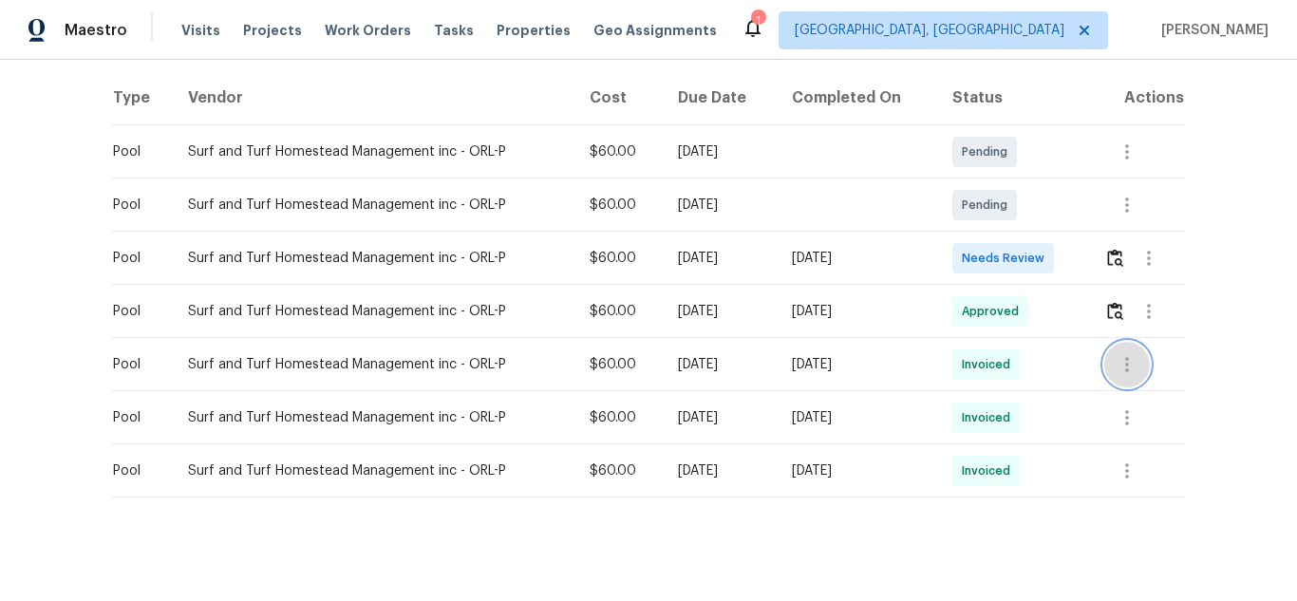
click at [1117, 371] on icon "button" at bounding box center [1126, 364] width 23 height 23
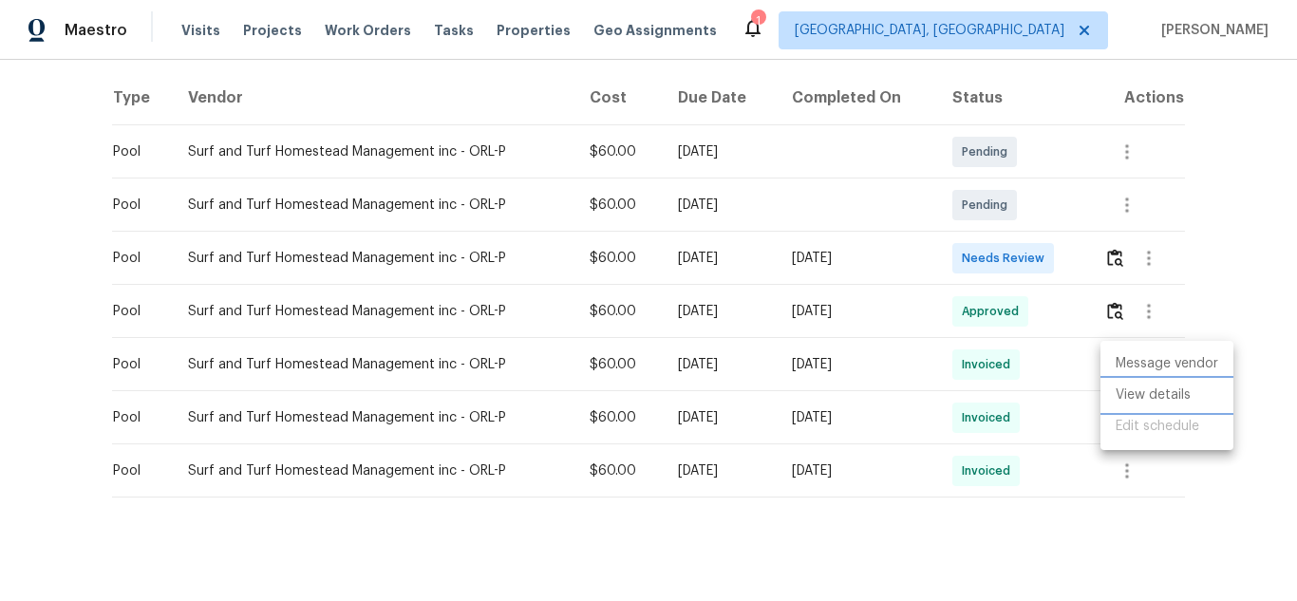
click at [1144, 388] on li "View details" at bounding box center [1166, 395] width 133 height 31
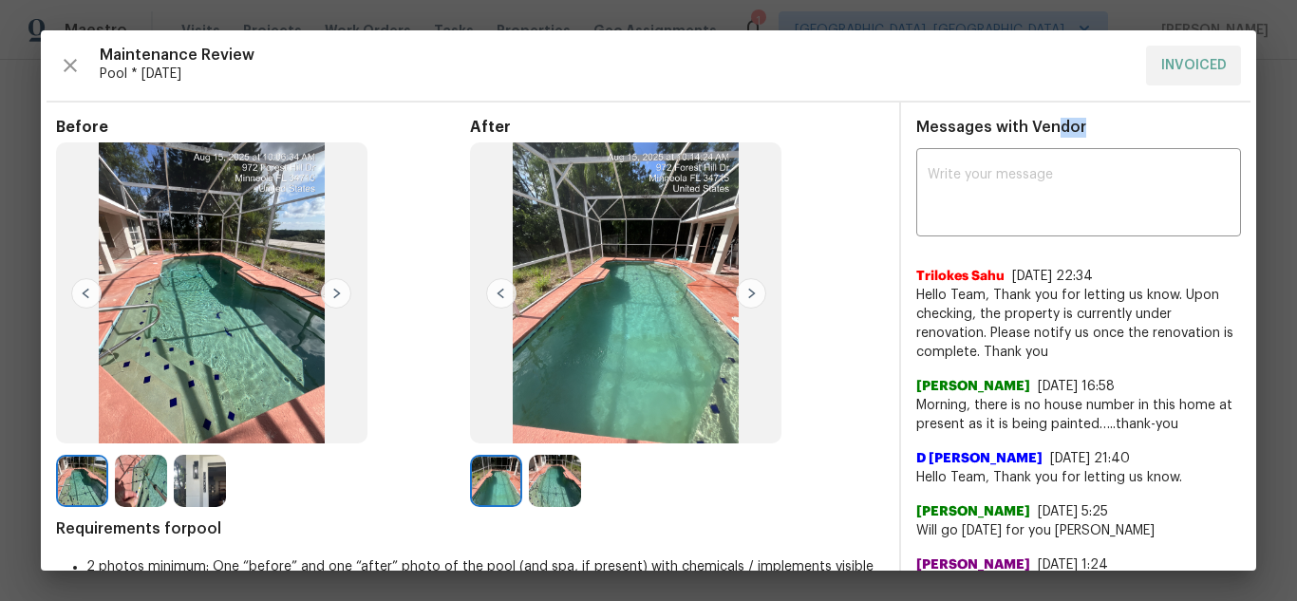
drag, startPoint x: 1045, startPoint y: 127, endPoint x: 1067, endPoint y: 126, distance: 21.9
click at [1067, 126] on span "Messages with Vendor" at bounding box center [1001, 127] width 170 height 15
click at [1130, 121] on div "Messages with Vendor x ​ Trilokes Sahu [DATE] 22:34 Hello Team, Thank you for l…" at bounding box center [1078, 382] width 355 height 529
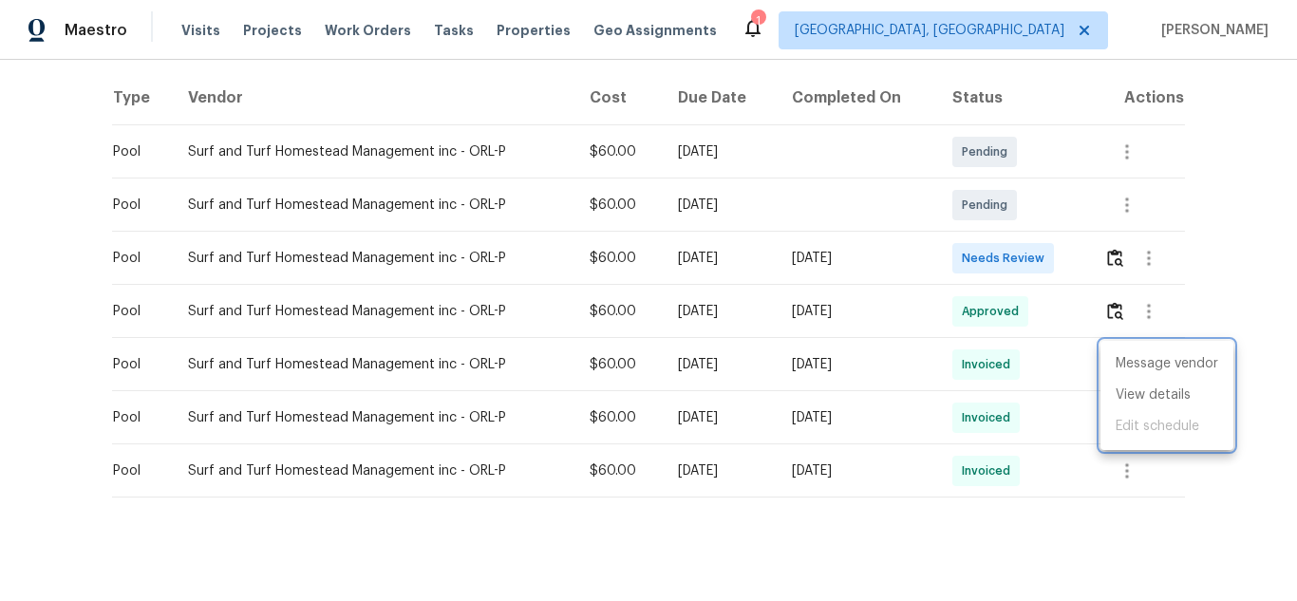
click at [1142, 255] on div at bounding box center [648, 300] width 1297 height 601
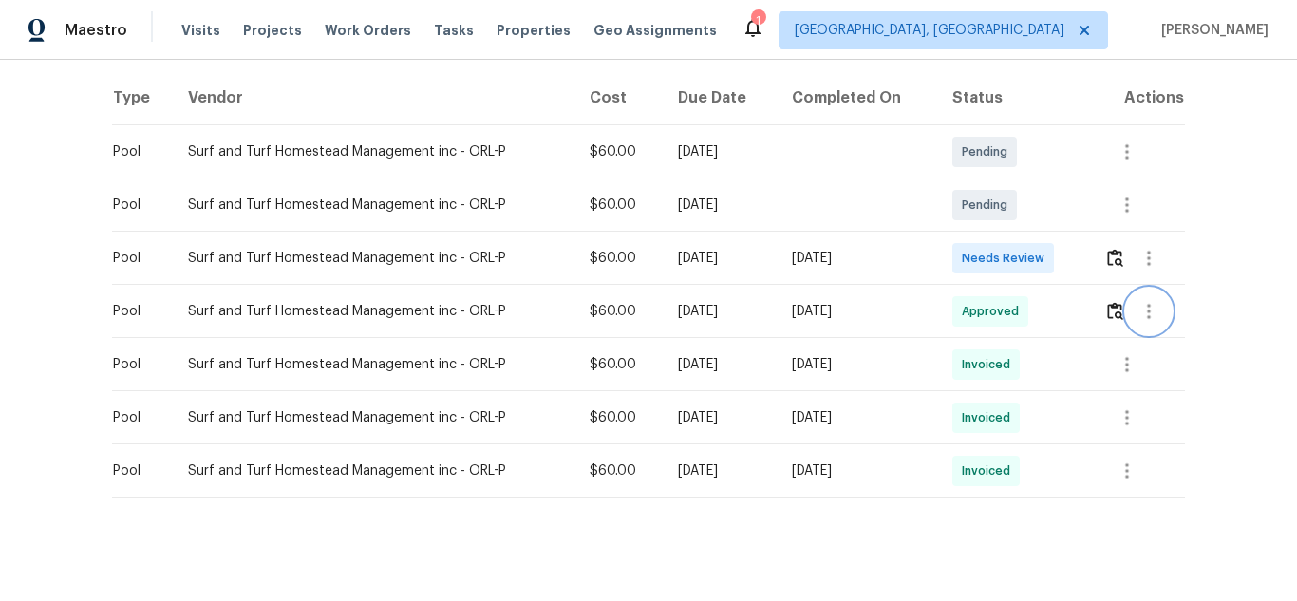
click at [1142, 293] on button "button" at bounding box center [1149, 312] width 46 height 46
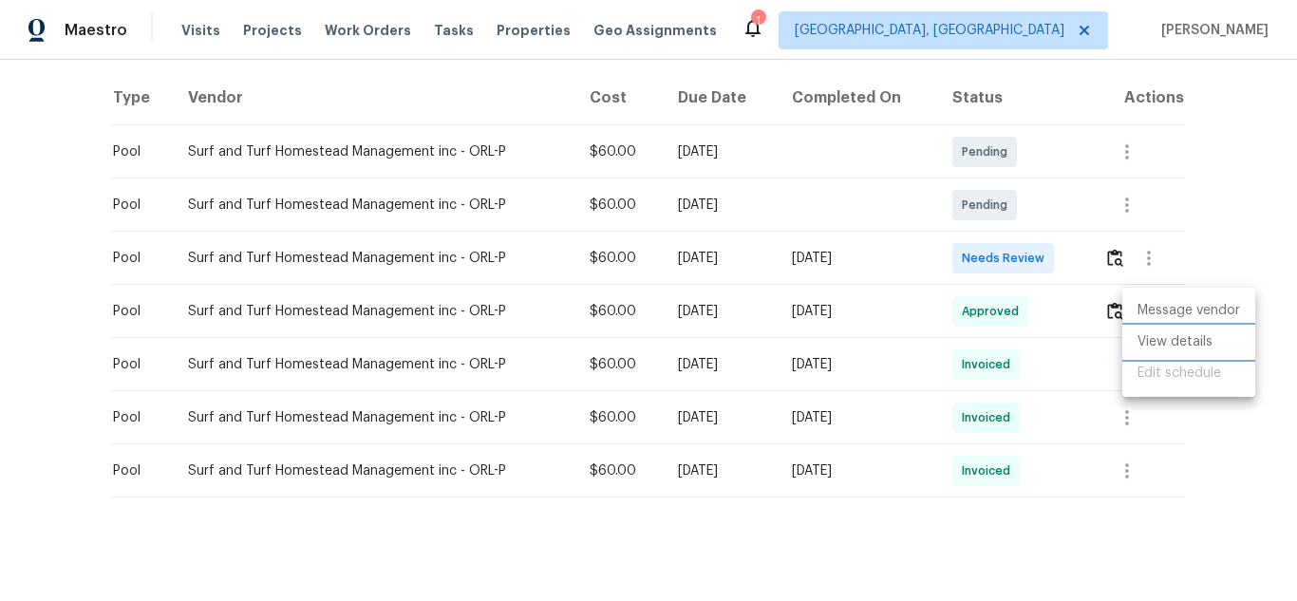
click at [1148, 334] on li "View details" at bounding box center [1188, 342] width 133 height 31
click at [1161, 478] on div at bounding box center [648, 300] width 1297 height 601
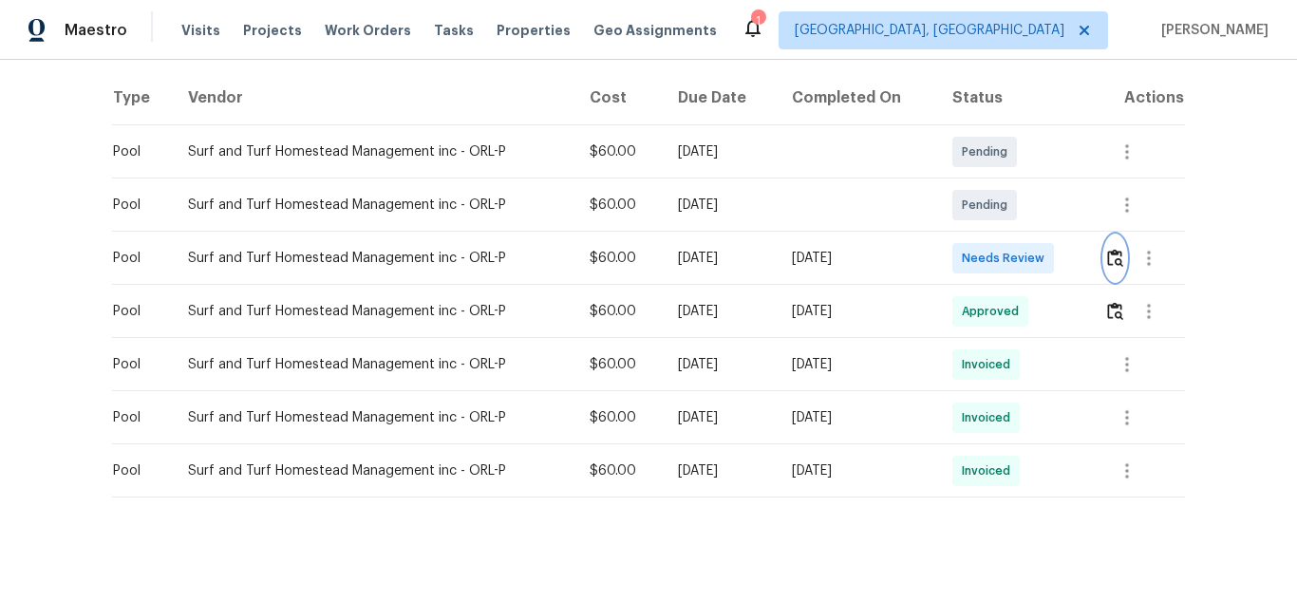
click at [1111, 261] on img "button" at bounding box center [1115, 258] width 16 height 18
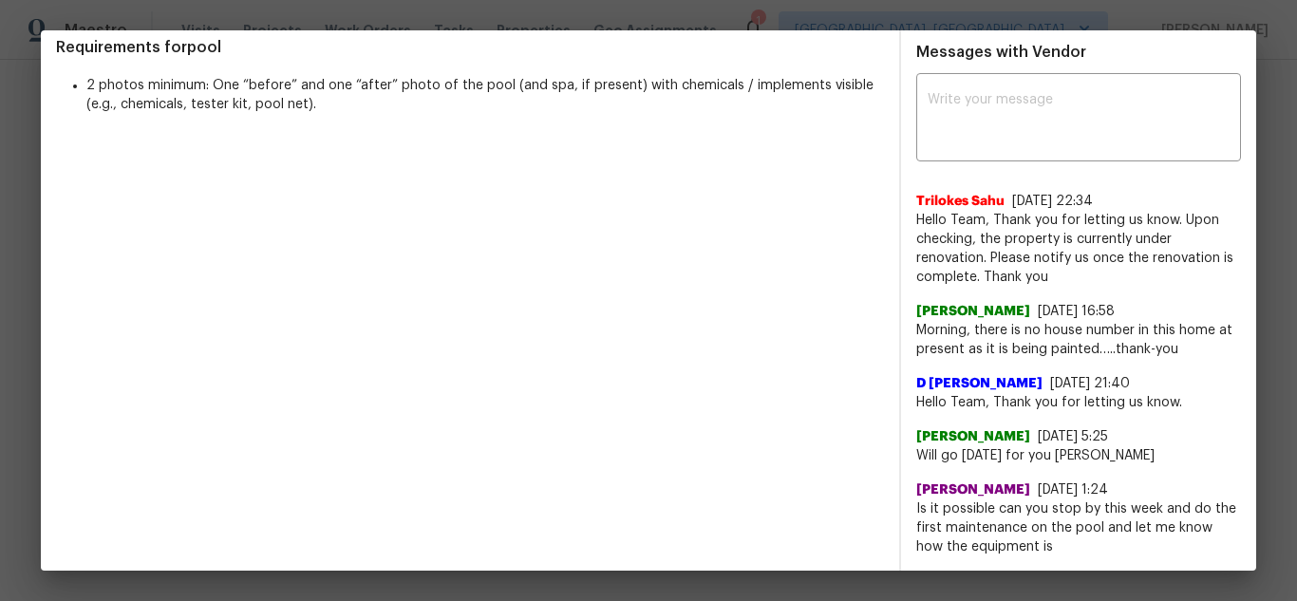
scroll to position [483, 0]
